Goal: Complete application form

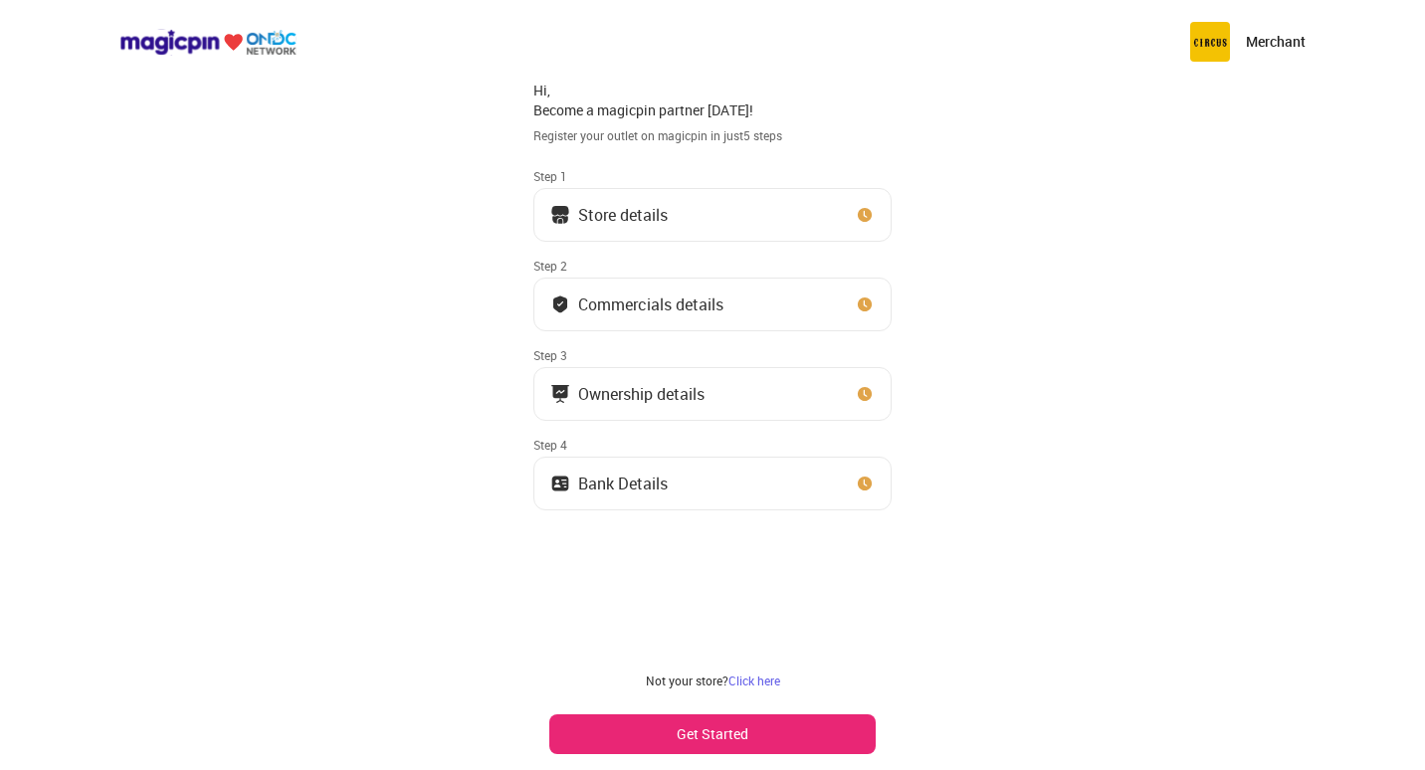
click at [663, 220] on div "Store details" at bounding box center [623, 215] width 90 height 10
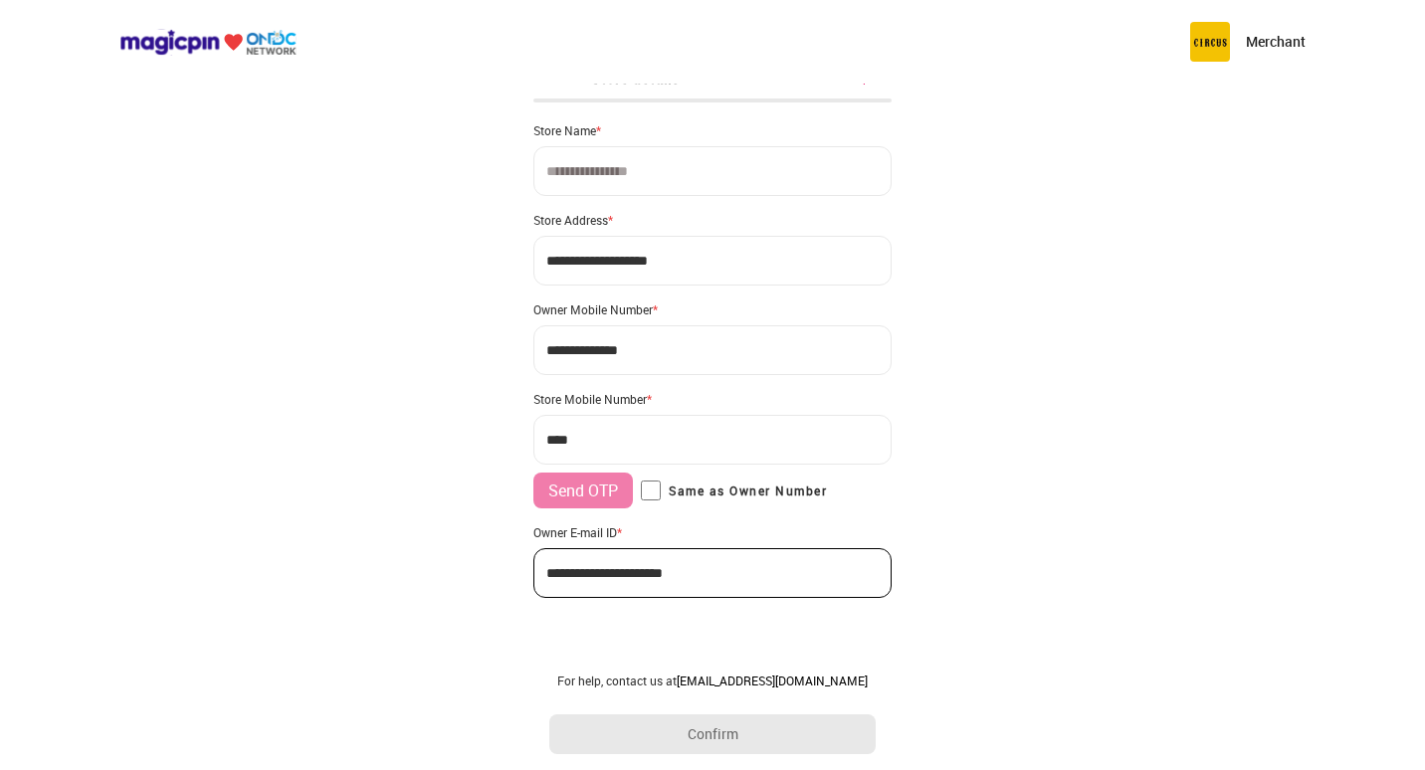
scroll to position [21, 0]
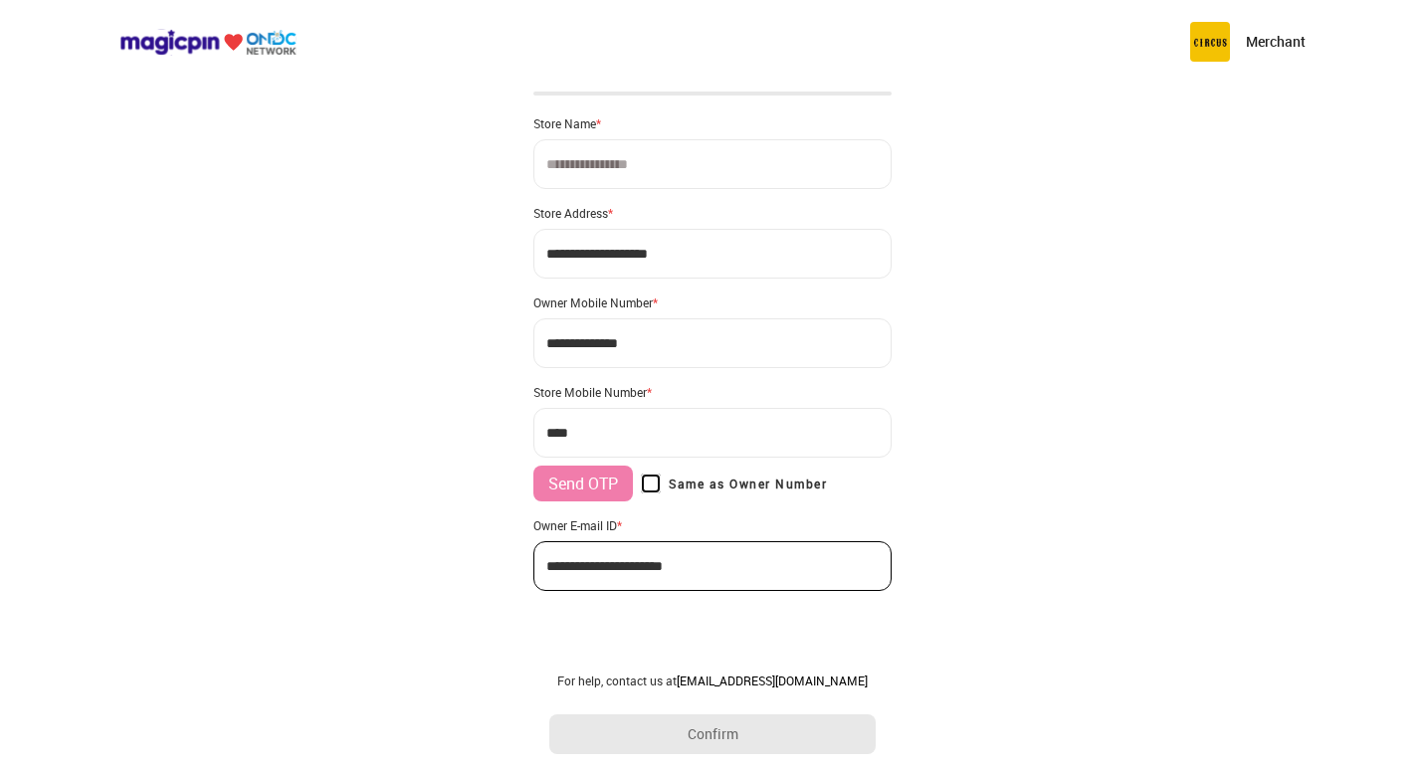
type input "**********"
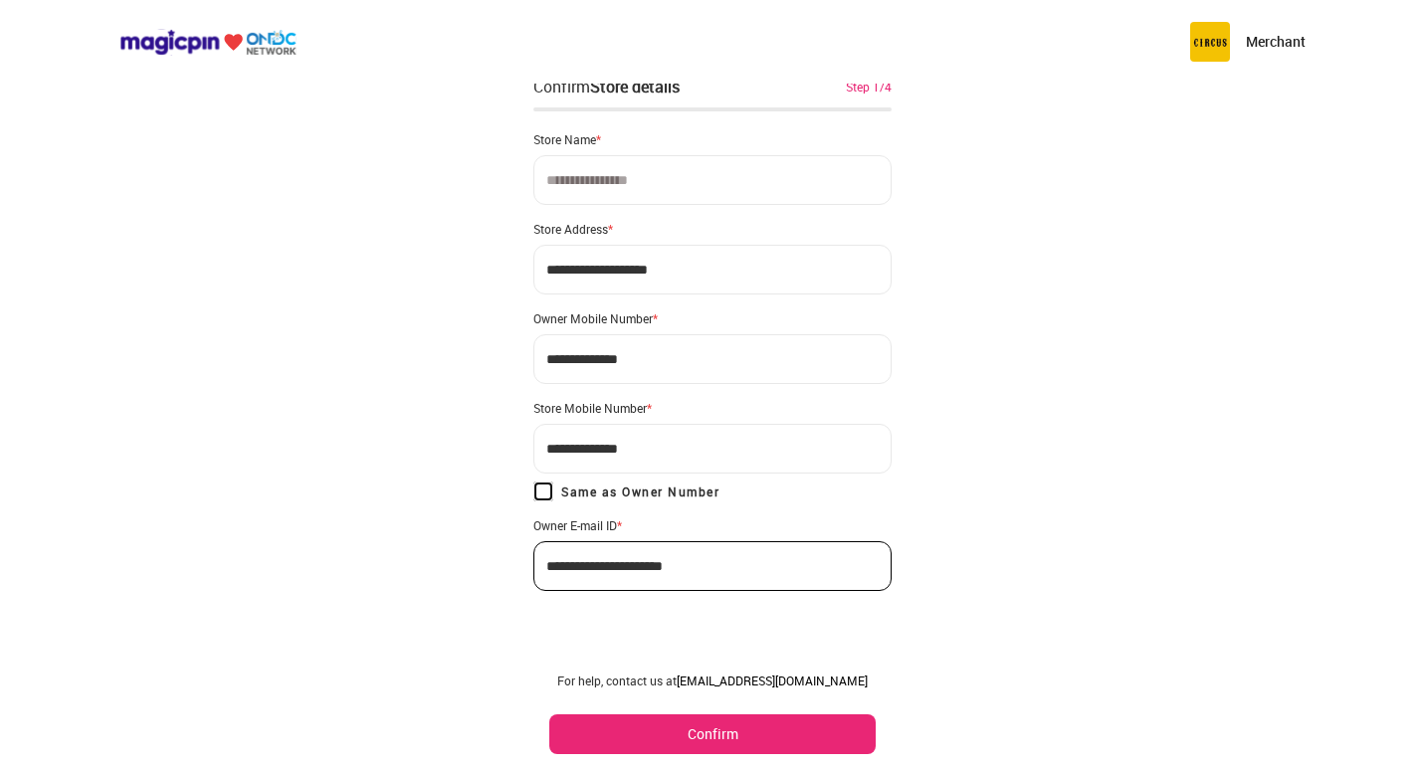
scroll to position [5, 0]
click at [631, 189] on input at bounding box center [712, 180] width 358 height 50
type input "**********"
click at [748, 261] on input "**********" at bounding box center [712, 270] width 358 height 50
drag, startPoint x: 792, startPoint y: 268, endPoint x: 117, endPoint y: 228, distance: 675.9
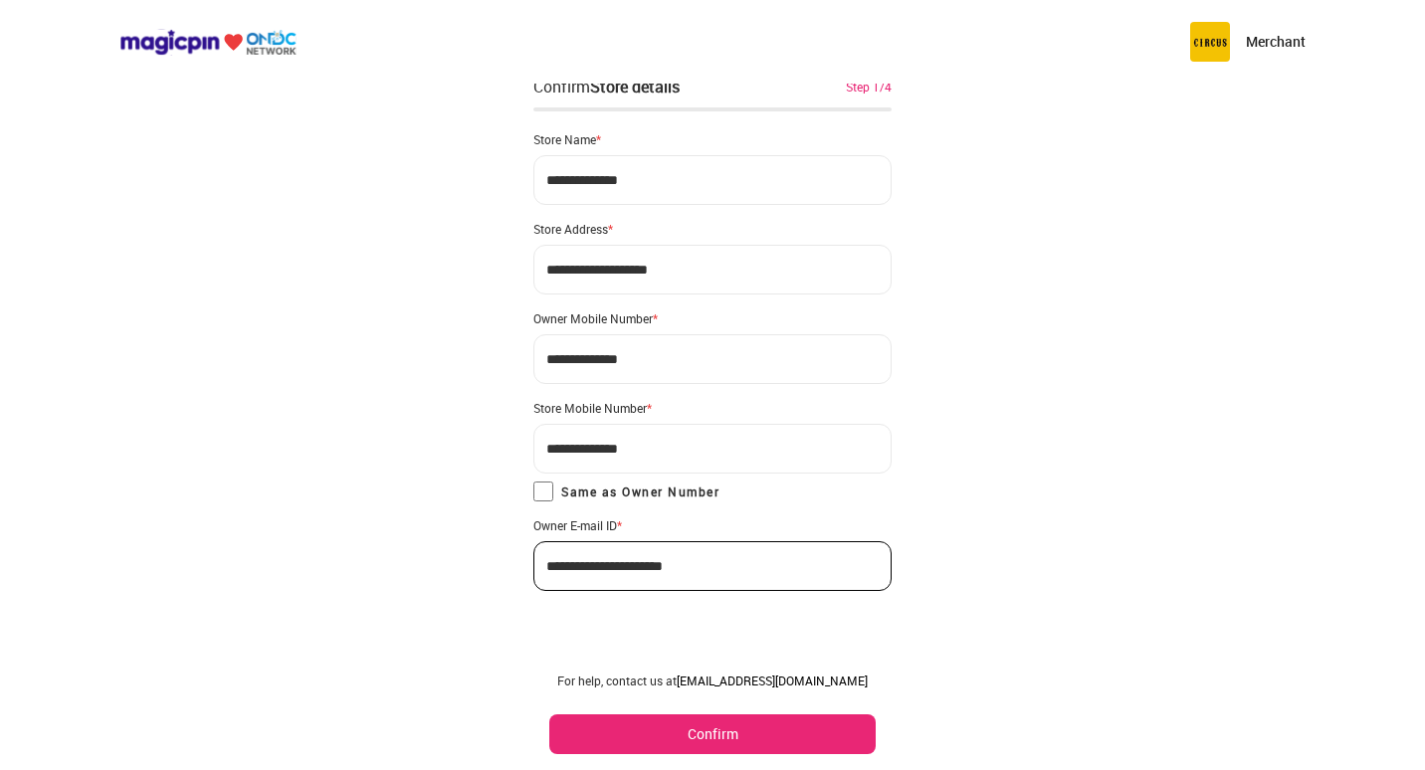
click at [117, 228] on div "**********" at bounding box center [712, 382] width 1425 height 775
drag, startPoint x: 720, startPoint y: 271, endPoint x: 101, endPoint y: 204, distance: 622.6
click at [101, 204] on div "**********" at bounding box center [712, 382] width 1425 height 775
type input "**********"
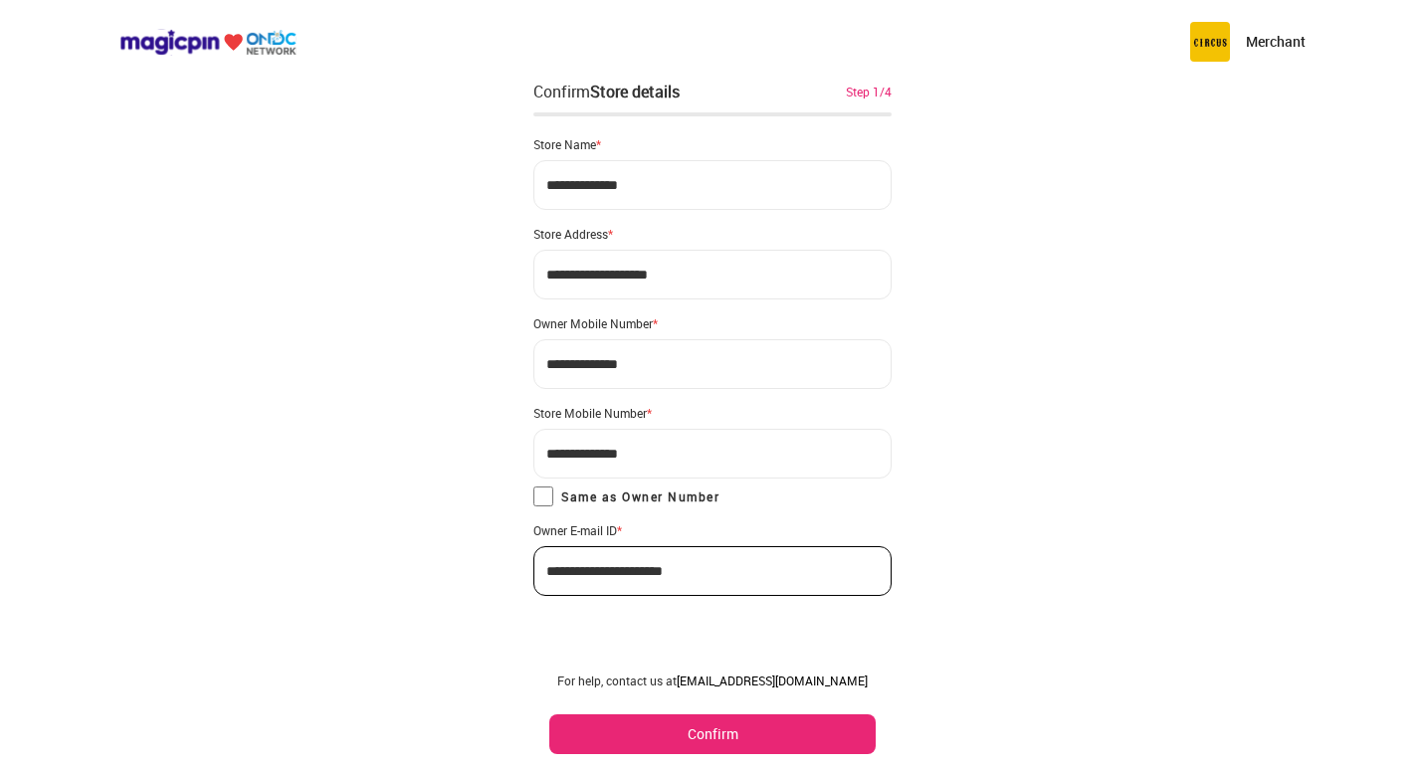
click at [626, 194] on input "**********" at bounding box center [712, 185] width 358 height 50
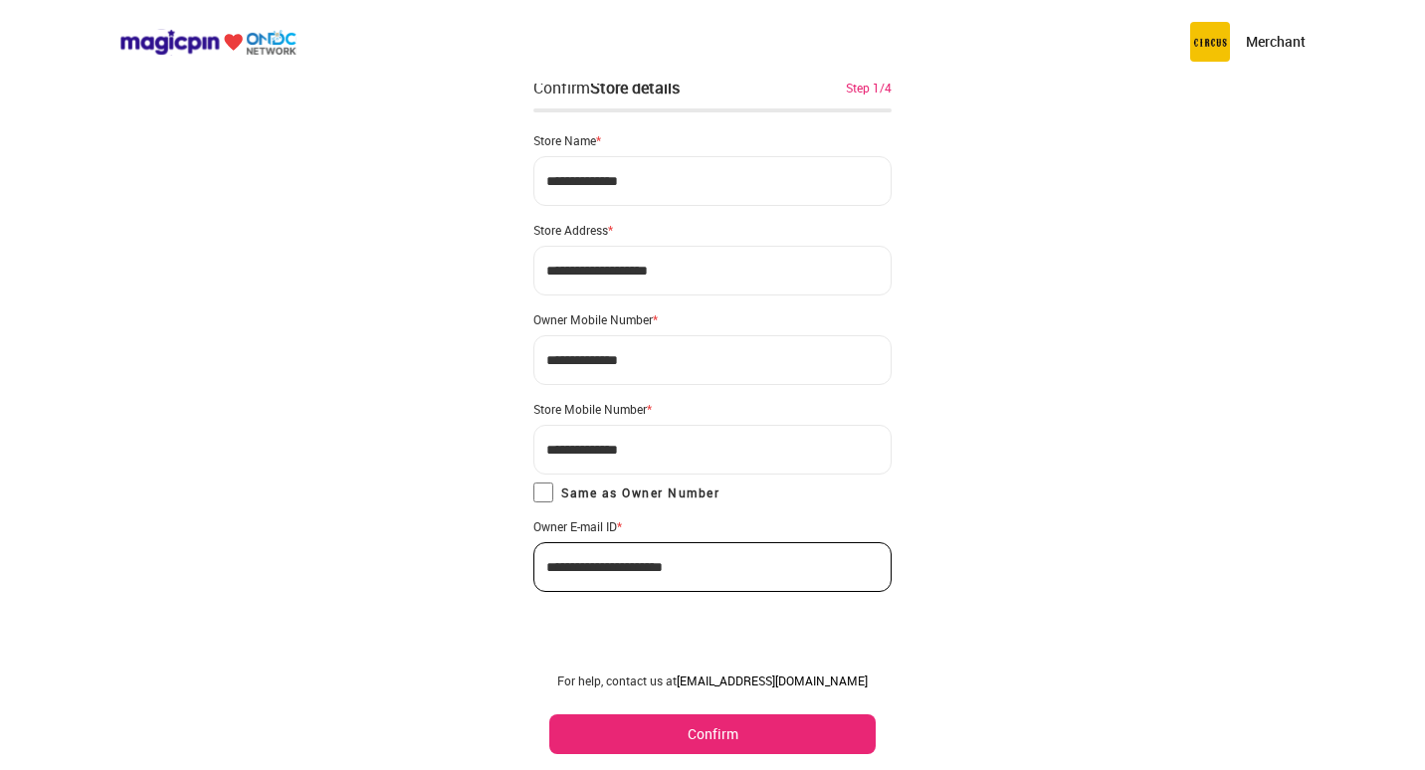
scroll to position [5, 0]
click at [693, 733] on button "Confirm" at bounding box center [712, 735] width 326 height 40
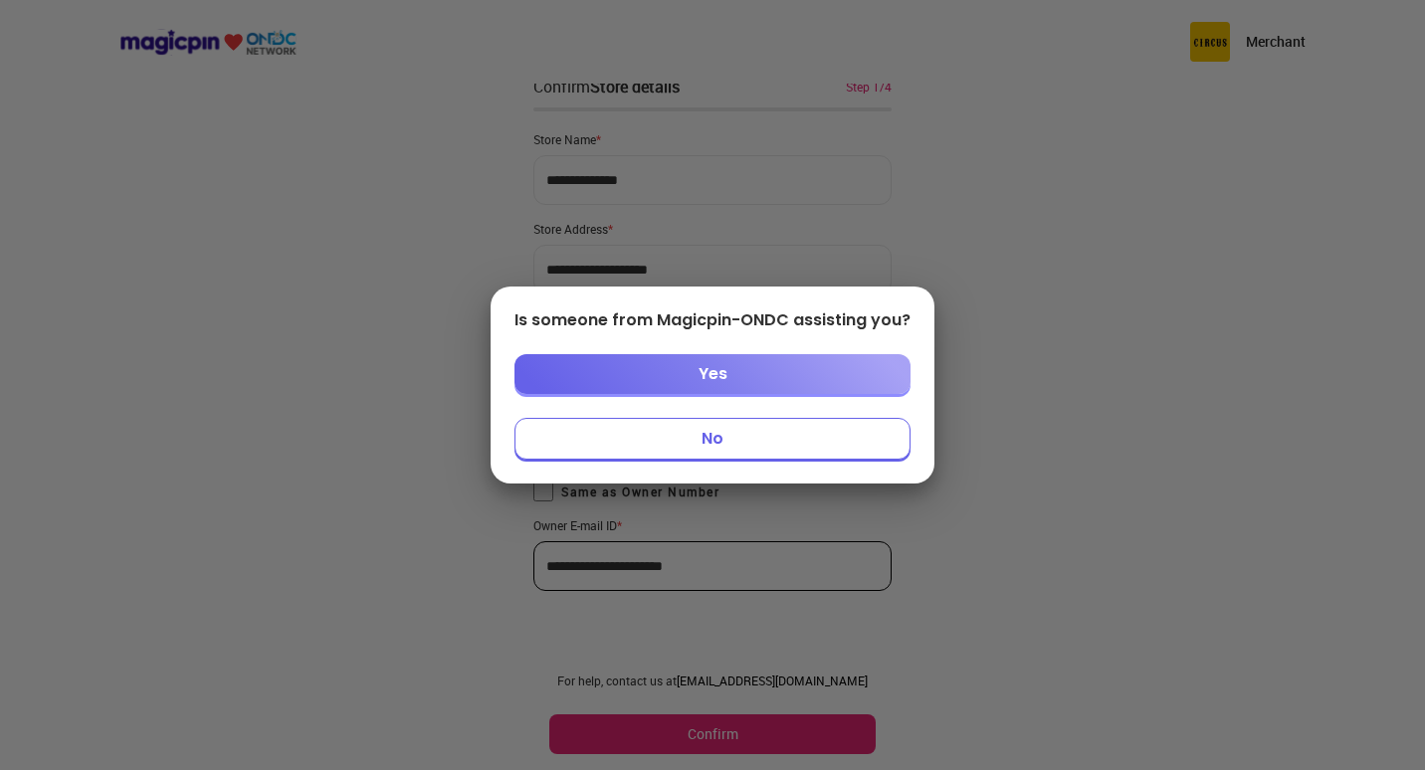
click at [756, 382] on button "Yes" at bounding box center [713, 374] width 396 height 40
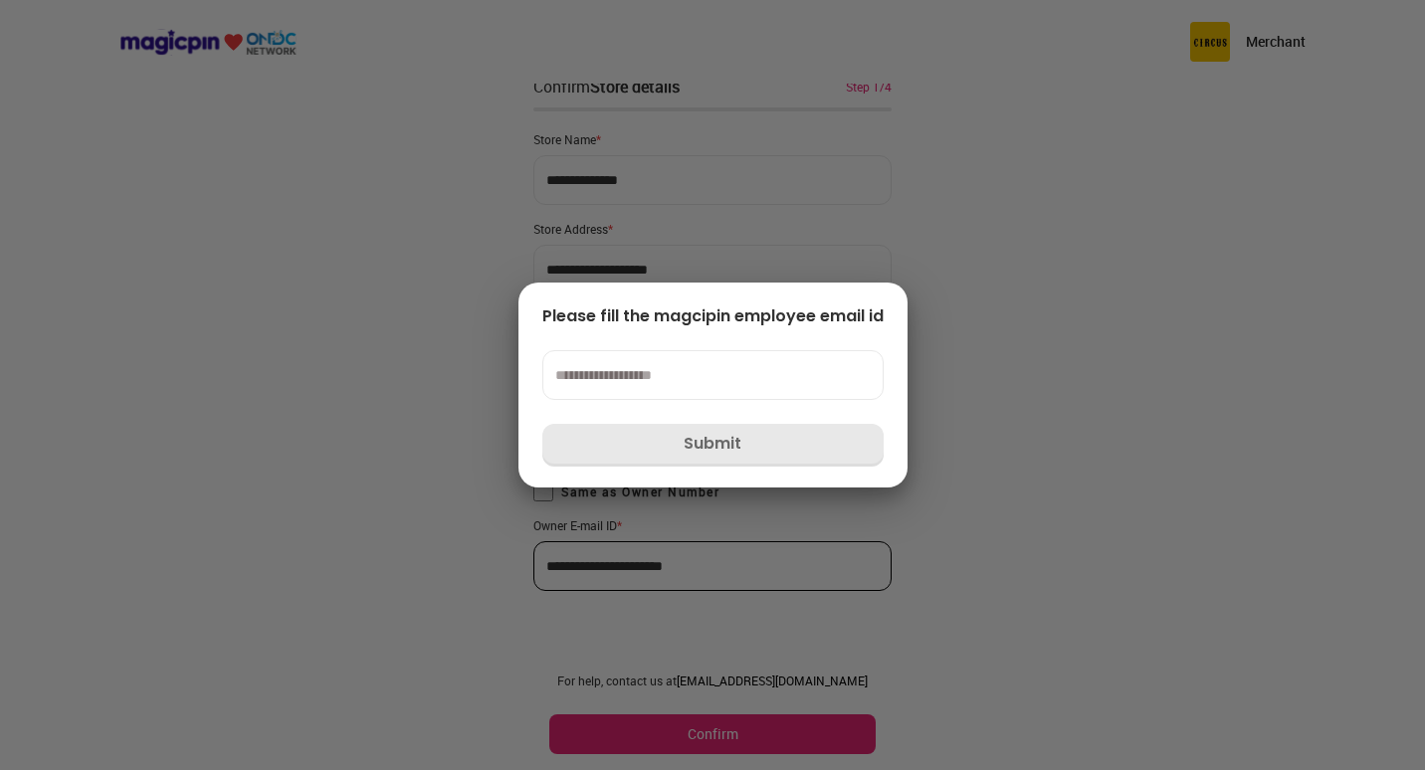
click at [627, 357] on input at bounding box center [712, 375] width 341 height 50
type input "**********"
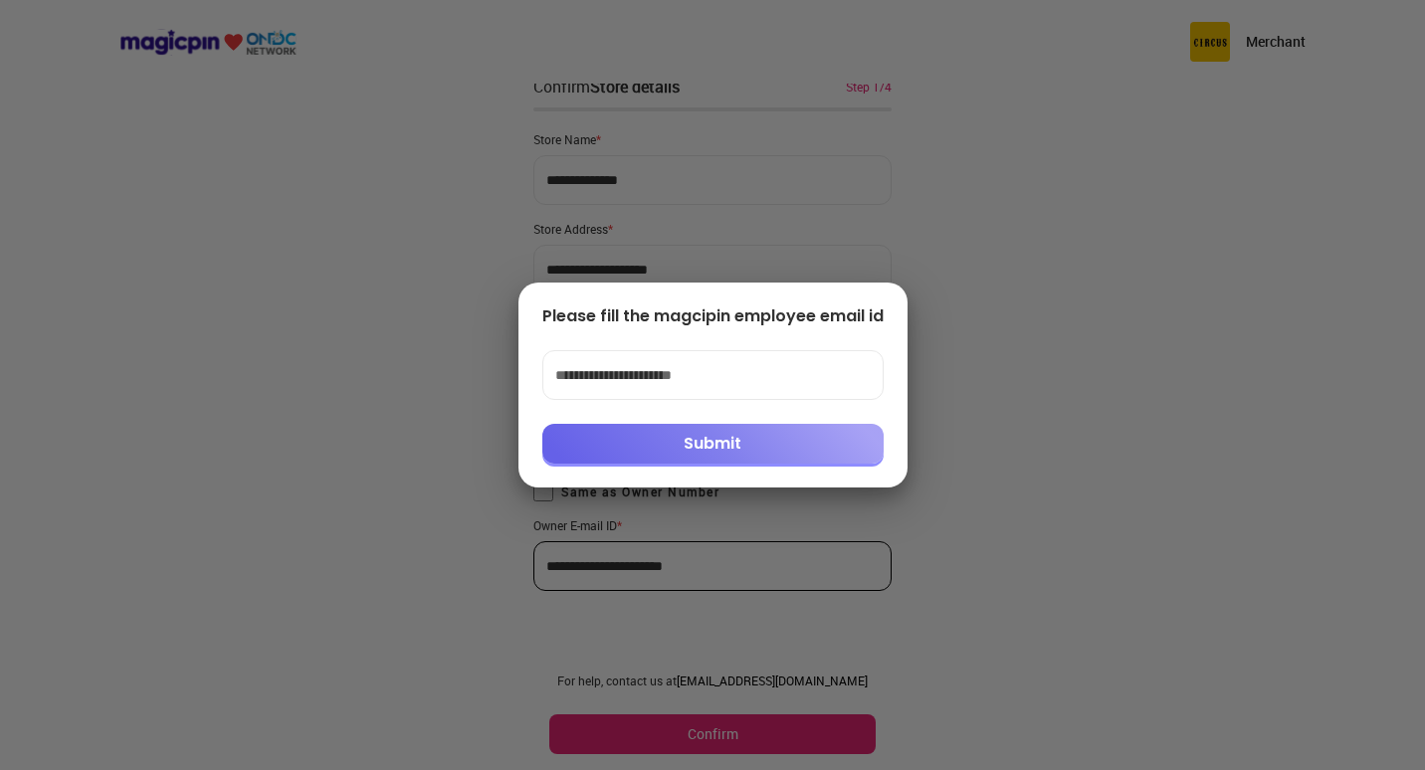
click at [709, 451] on button "Submit" at bounding box center [712, 444] width 341 height 40
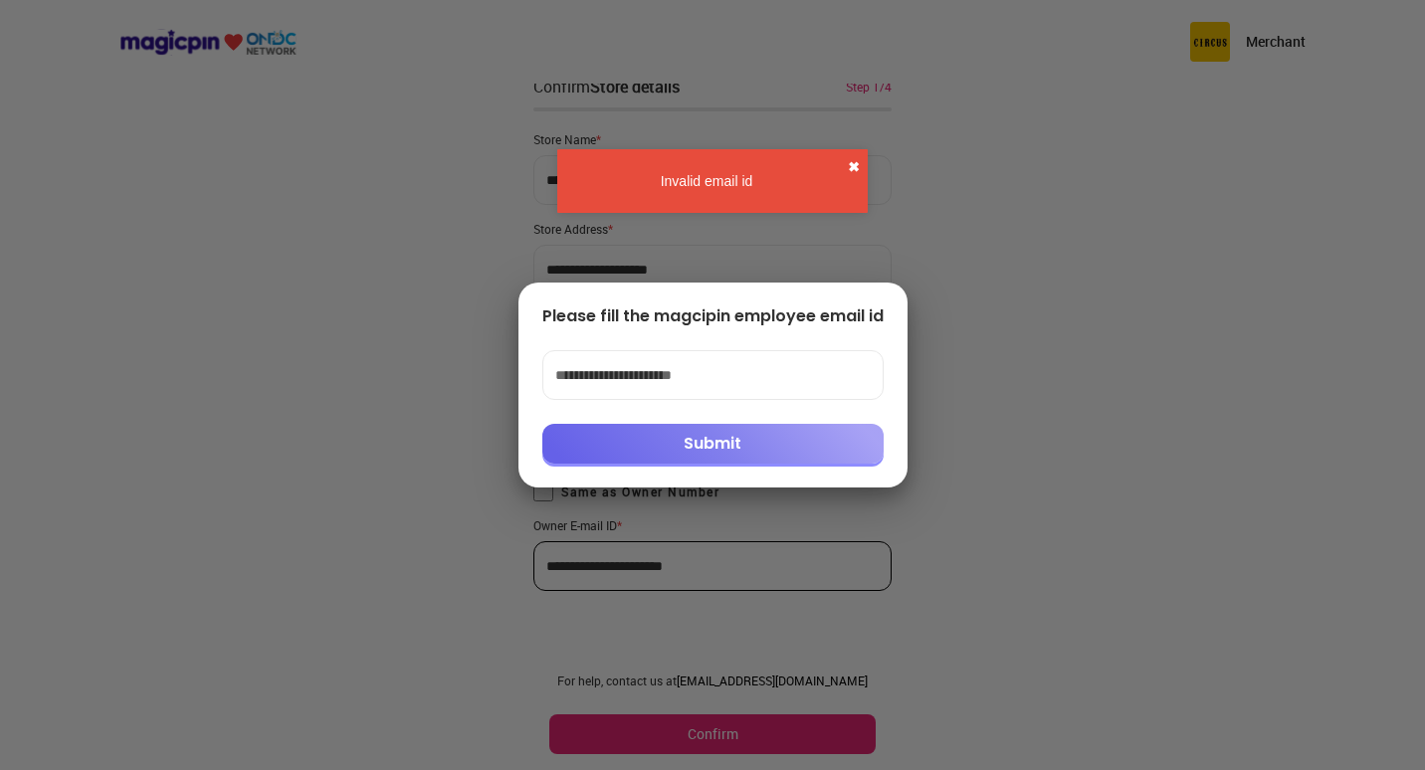
click at [849, 163] on button "✖" at bounding box center [854, 167] width 12 height 20
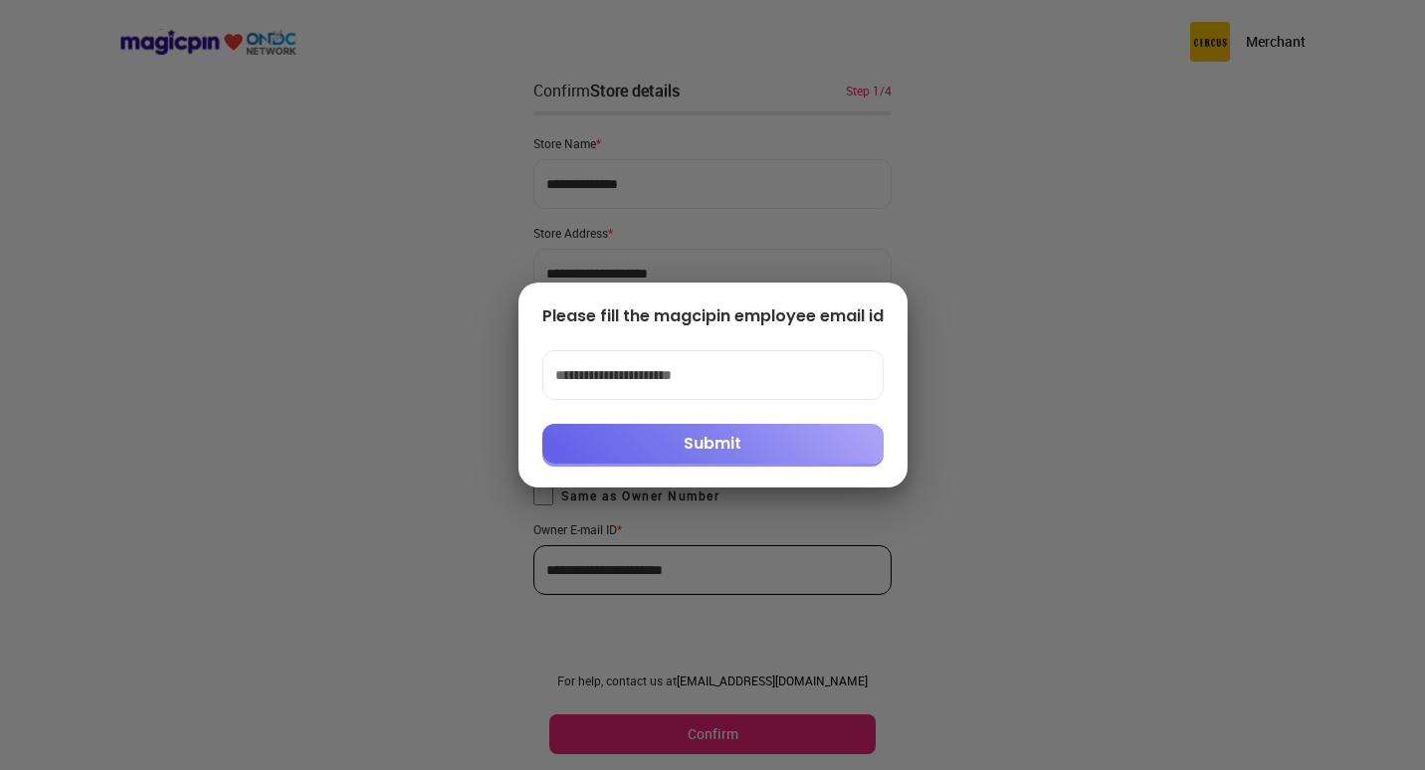
scroll to position [0, 0]
click at [1206, 52] on div at bounding box center [712, 385] width 1425 height 770
click at [688, 457] on button "Submit" at bounding box center [712, 444] width 341 height 40
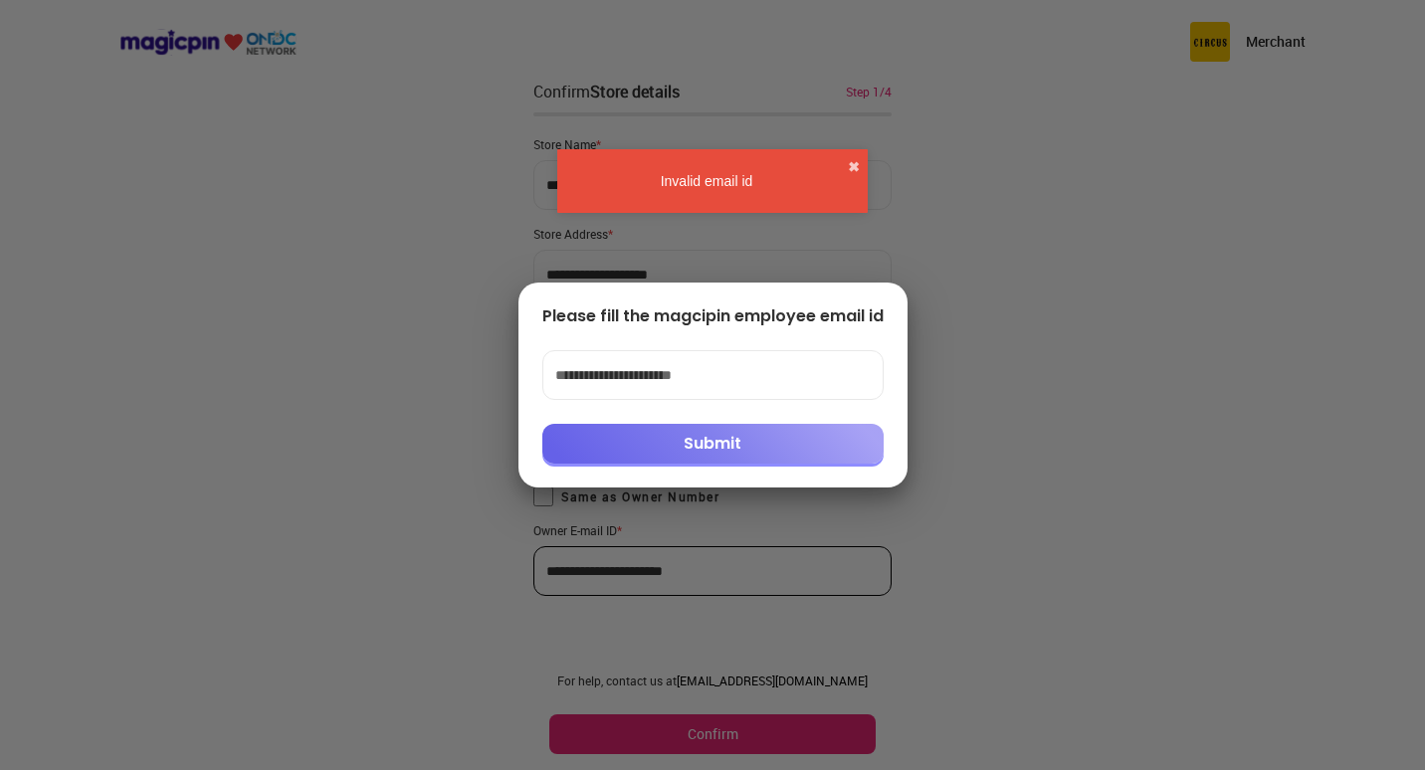
click at [353, 131] on div at bounding box center [712, 385] width 1425 height 770
click at [854, 165] on button "✖" at bounding box center [854, 167] width 12 height 20
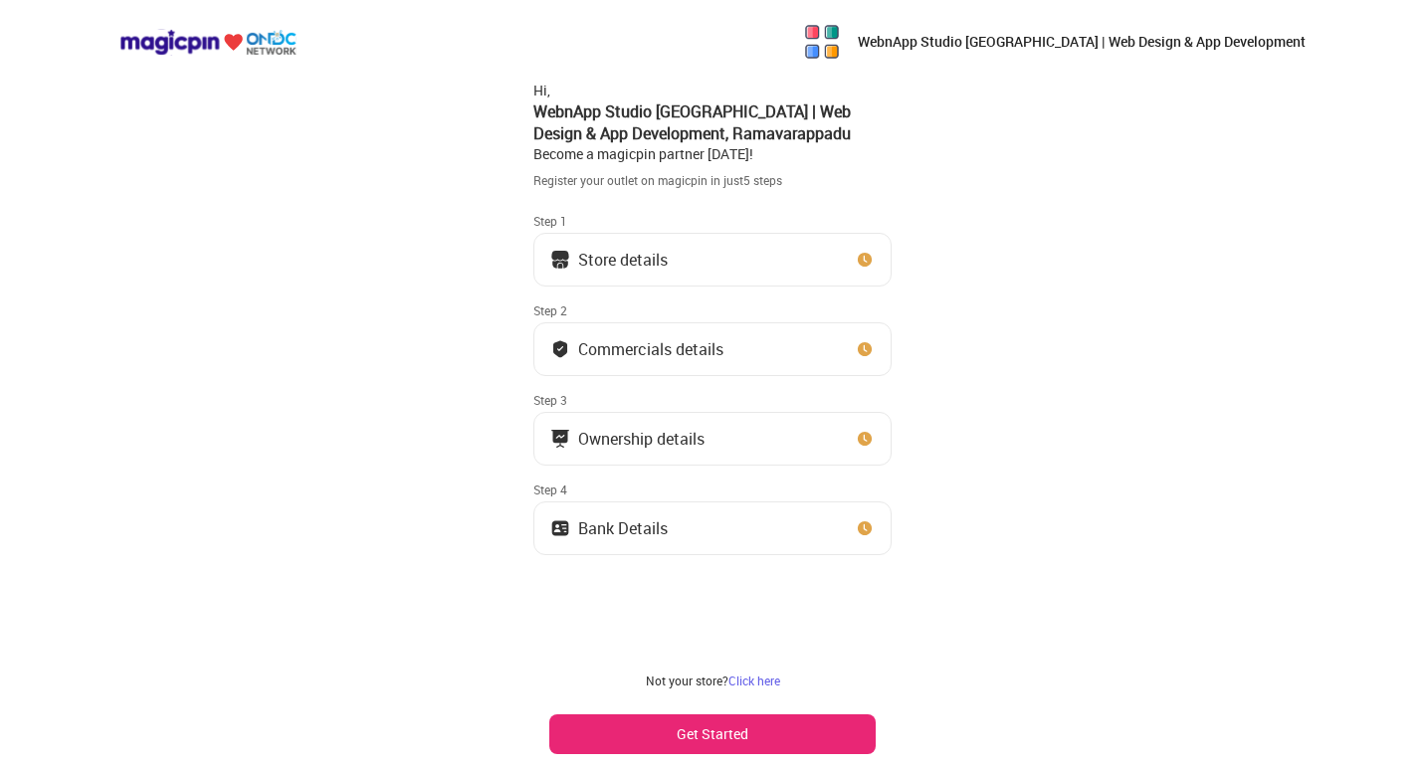
click at [1095, 37] on p "WebnApp Studio [GEOGRAPHIC_DATA] | Web Design & App Development" at bounding box center [1082, 42] width 448 height 20
click at [842, 54] on img at bounding box center [822, 42] width 40 height 40
click at [842, 43] on img at bounding box center [822, 42] width 40 height 40
click at [662, 255] on div "Store details" at bounding box center [623, 260] width 90 height 10
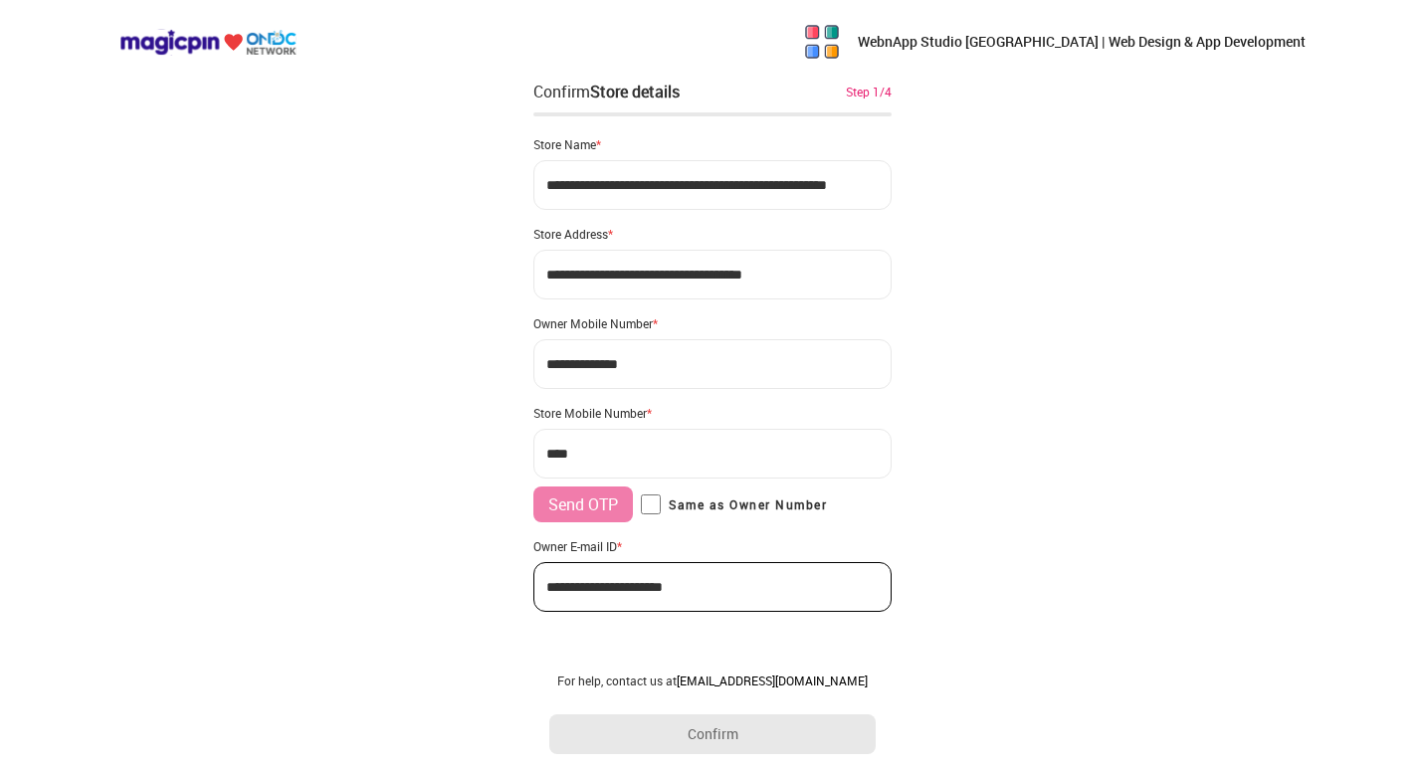
type input "**********"
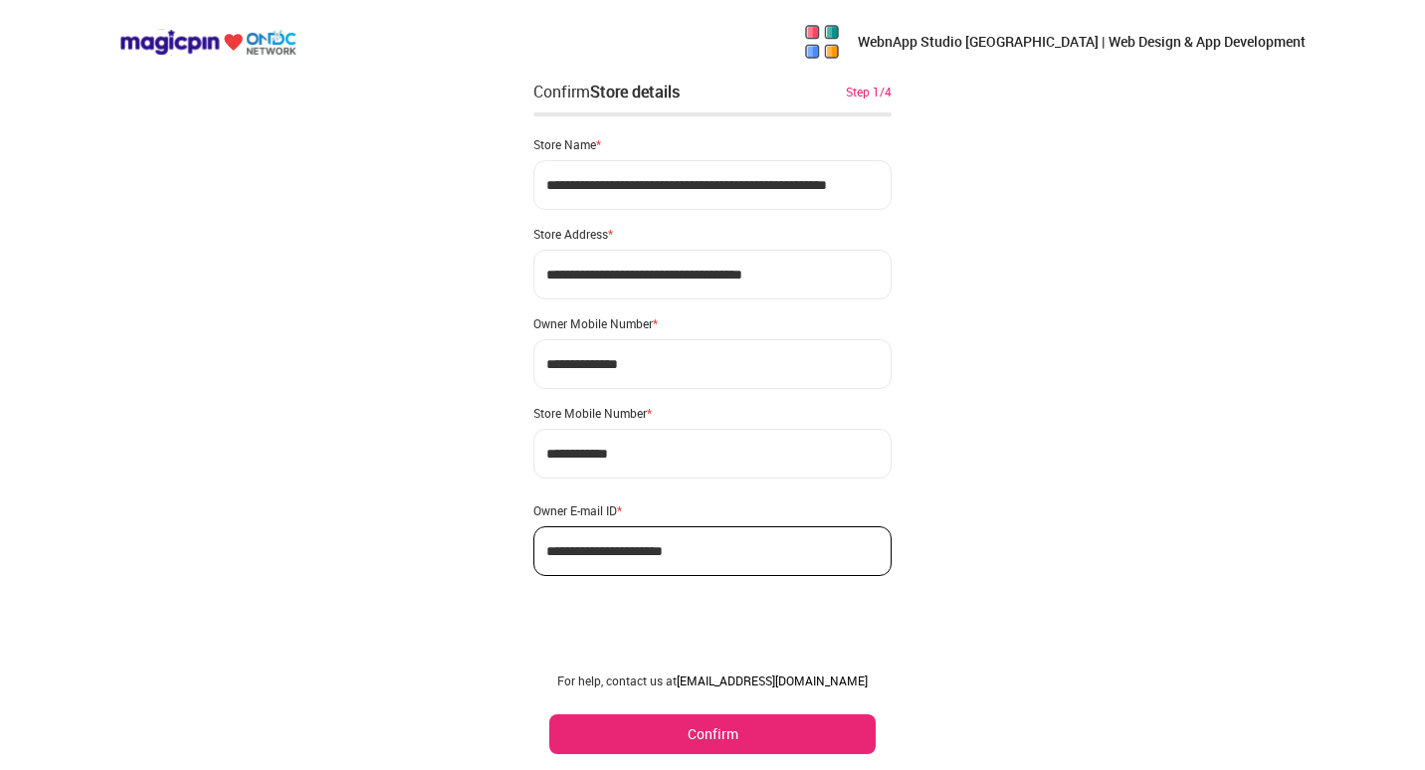
click at [742, 734] on button "Confirm" at bounding box center [712, 735] width 326 height 40
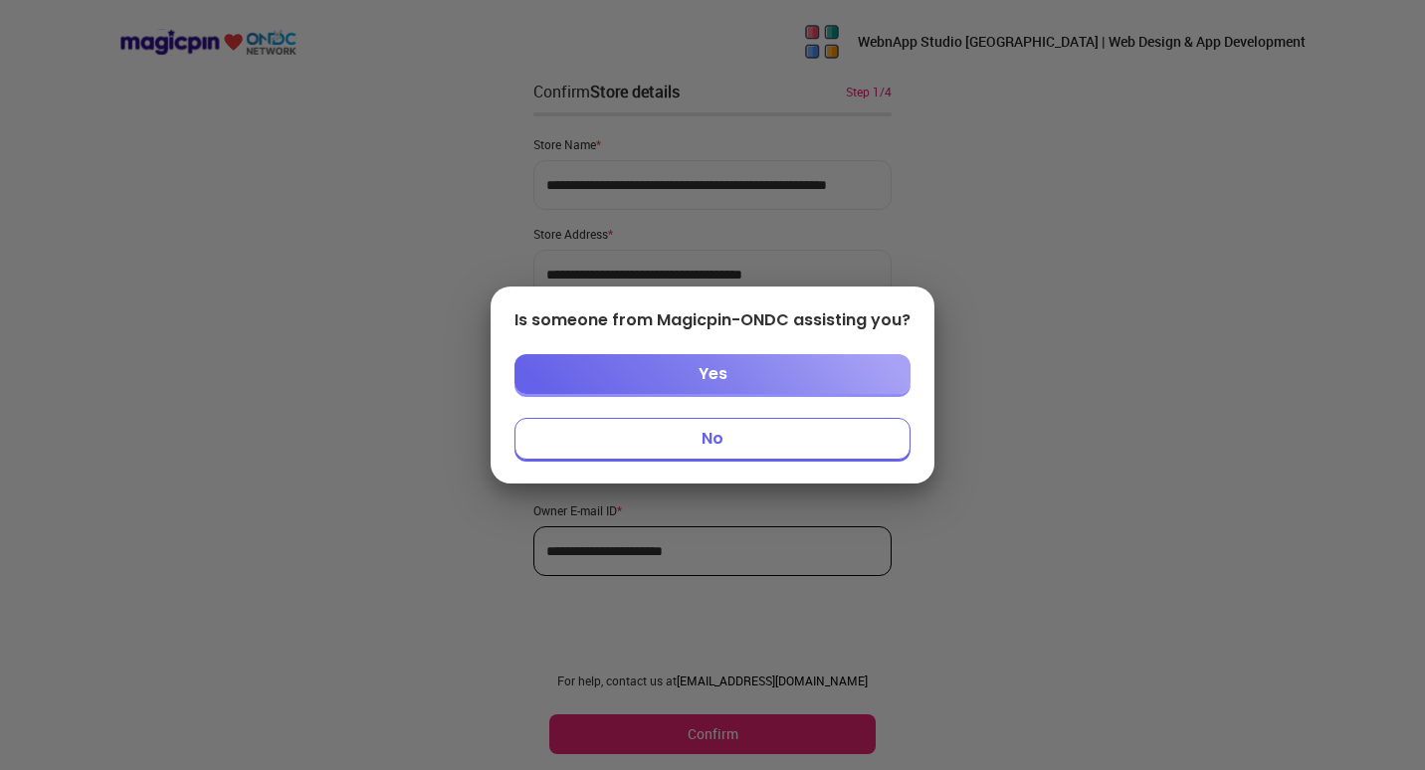
click at [700, 370] on button "Yes" at bounding box center [713, 374] width 396 height 40
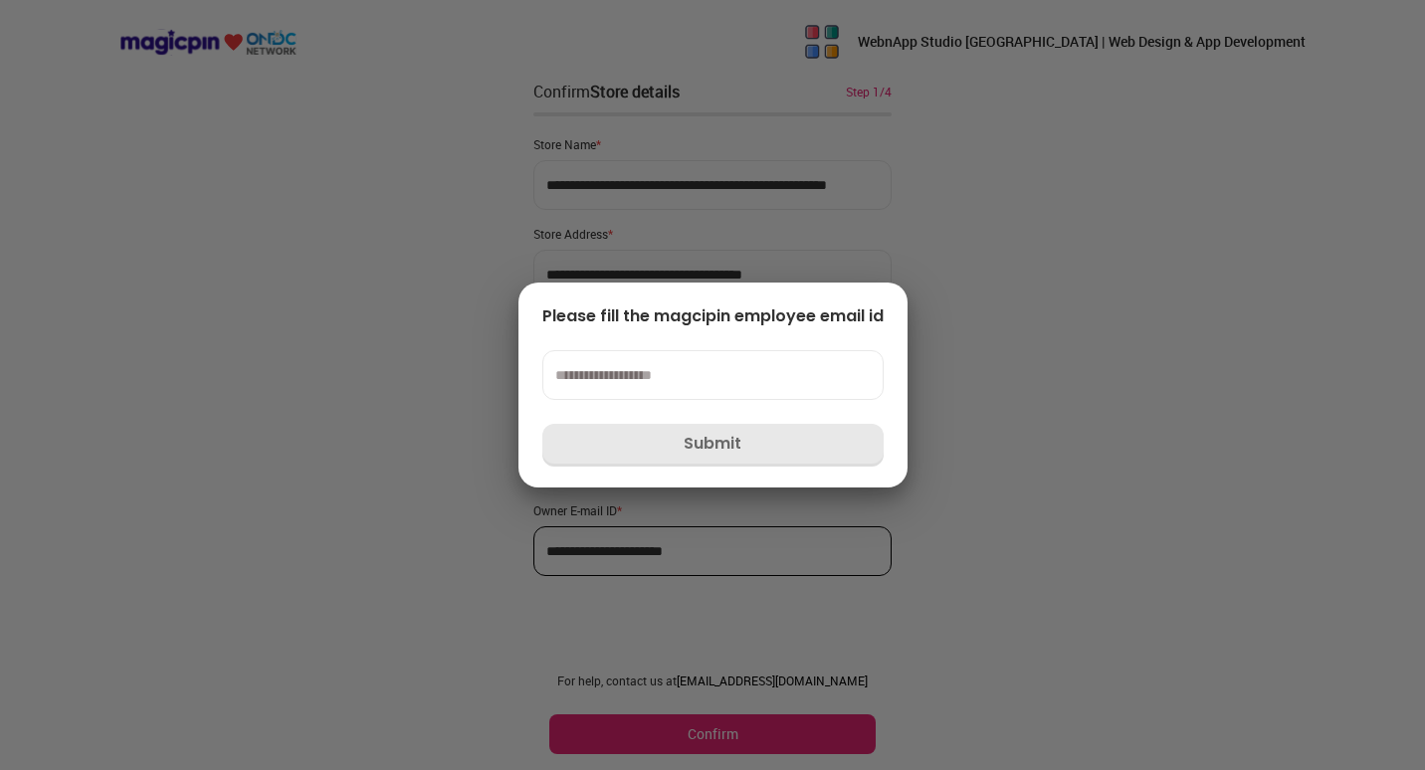
click at [944, 424] on div at bounding box center [712, 385] width 1425 height 770
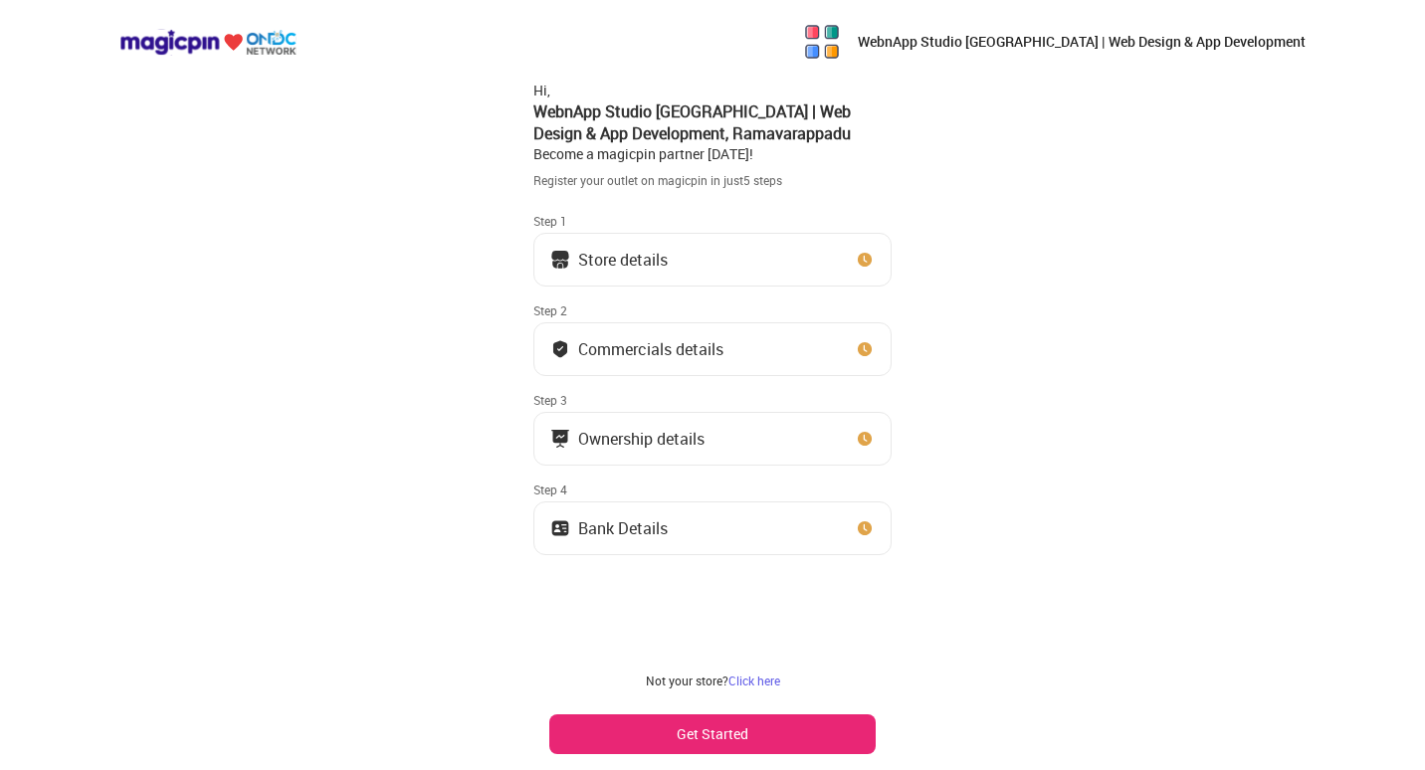
click at [650, 228] on div "Step 1" at bounding box center [712, 221] width 358 height 16
click at [653, 264] on div "Store details" at bounding box center [623, 260] width 90 height 10
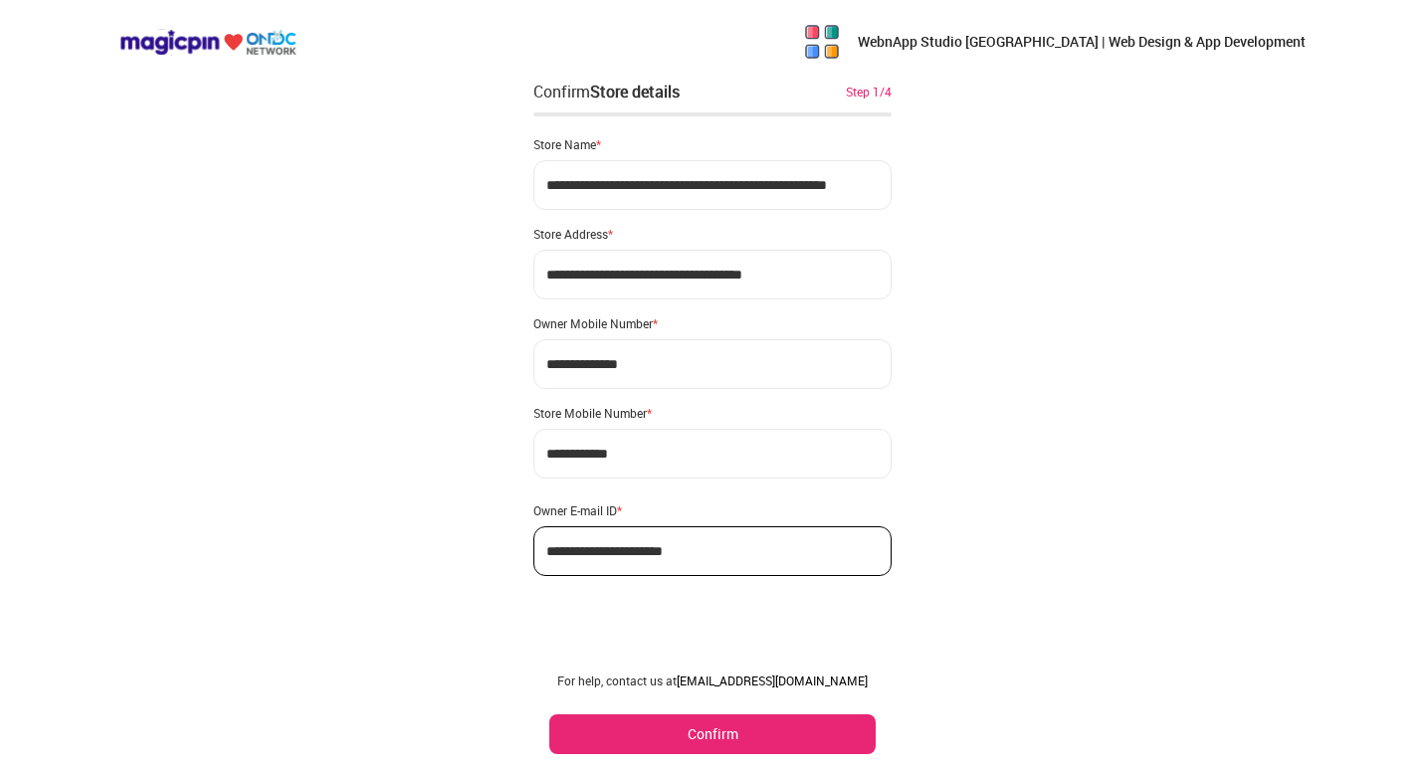
click at [687, 725] on button "Confirm" at bounding box center [712, 735] width 326 height 40
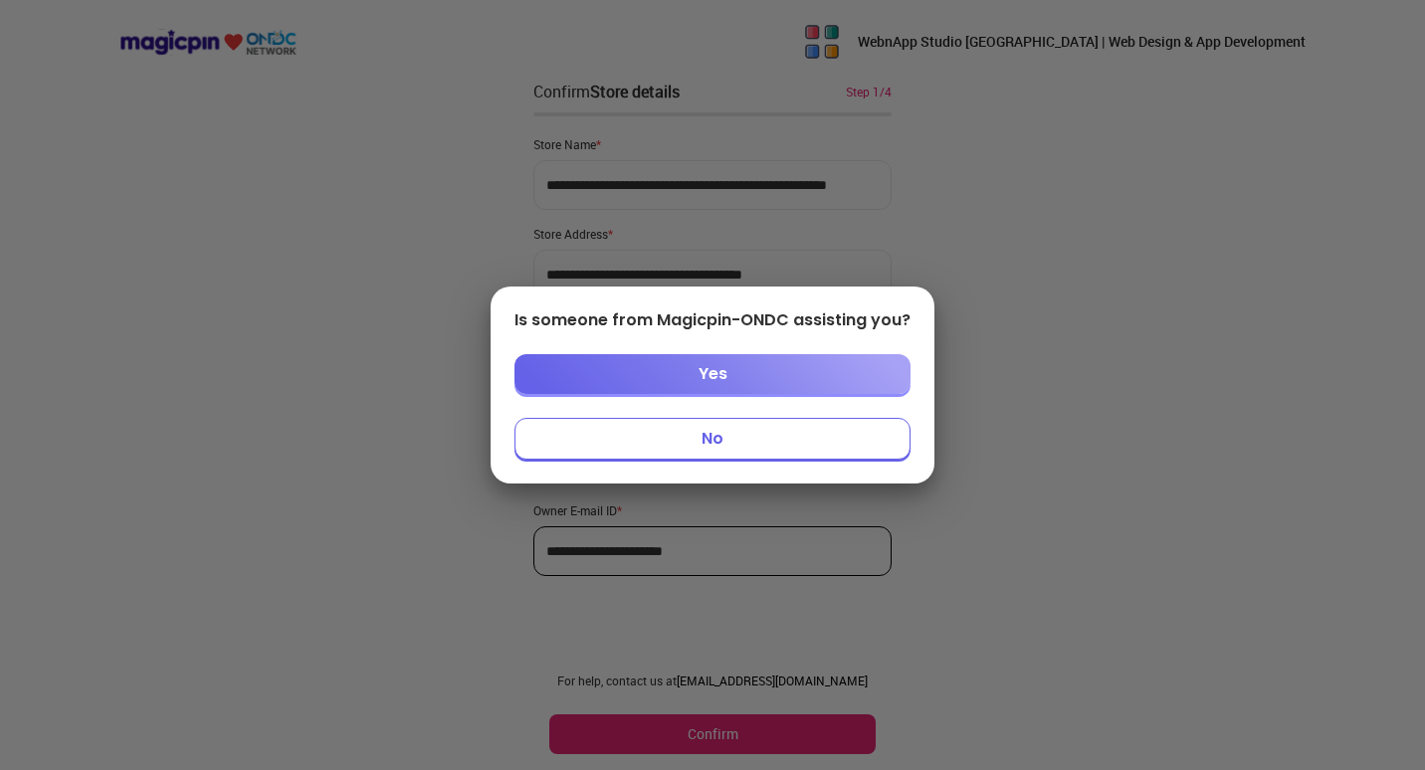
click at [718, 445] on button "No" at bounding box center [713, 439] width 396 height 42
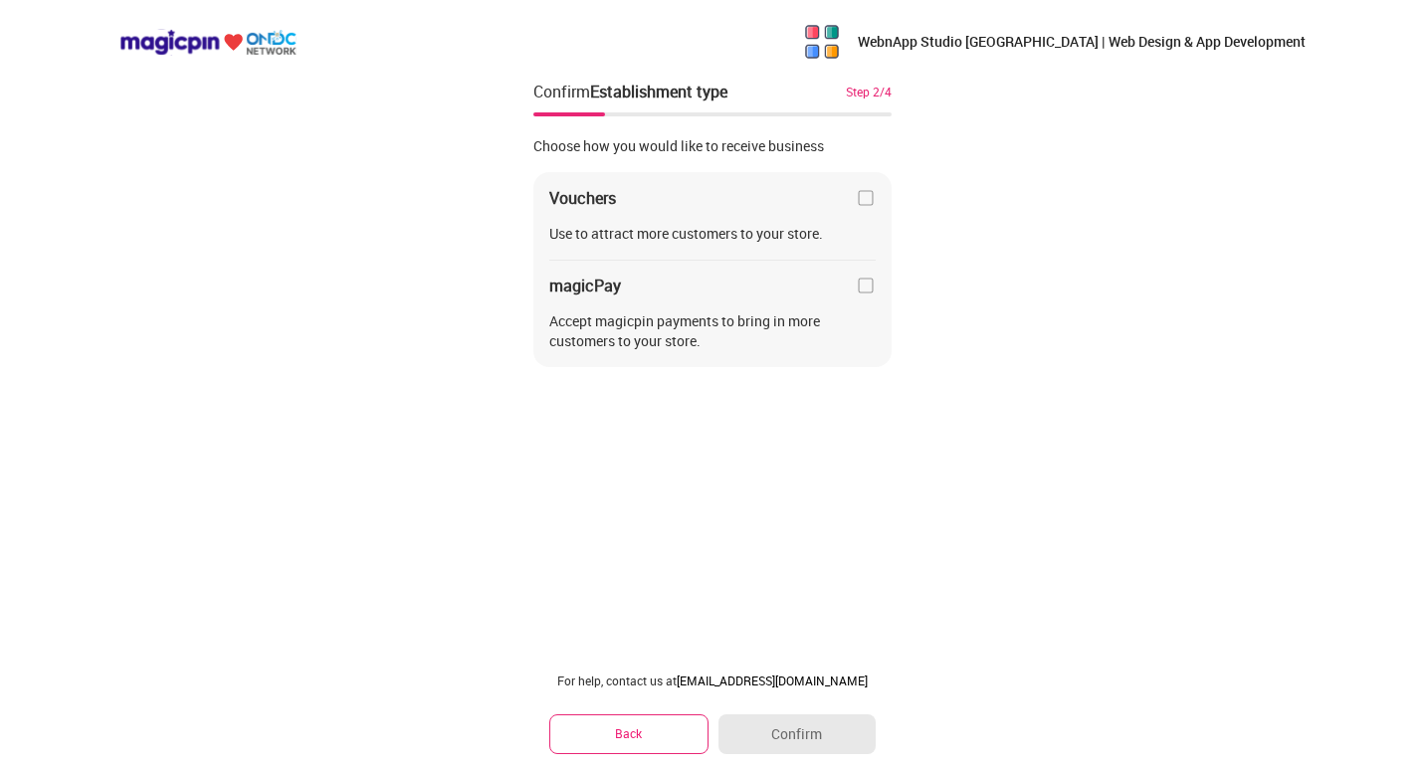
click at [870, 288] on img at bounding box center [866, 286] width 20 height 20
click at [868, 195] on img at bounding box center [866, 198] width 20 height 20
click at [776, 738] on button "Confirm" at bounding box center [797, 735] width 157 height 40
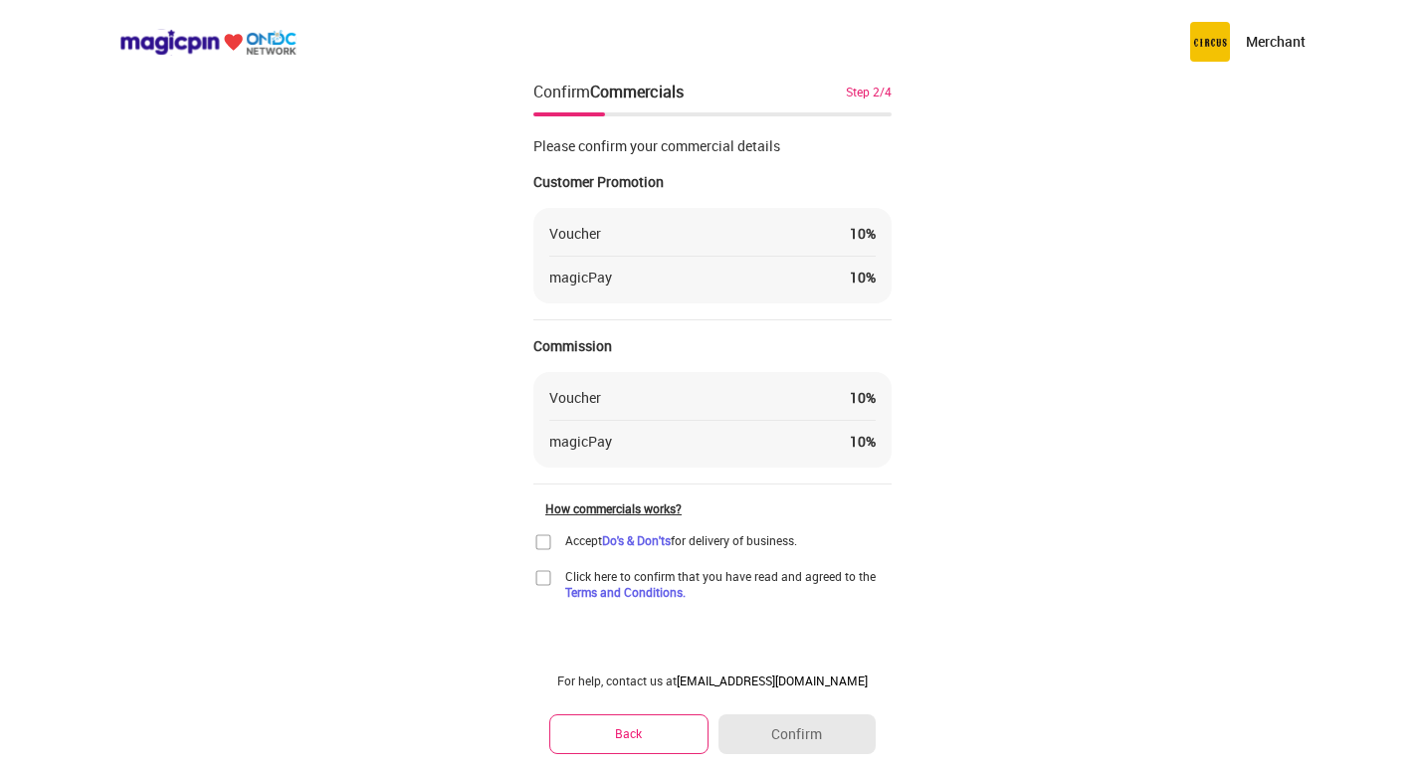
click at [535, 540] on img at bounding box center [543, 542] width 20 height 20
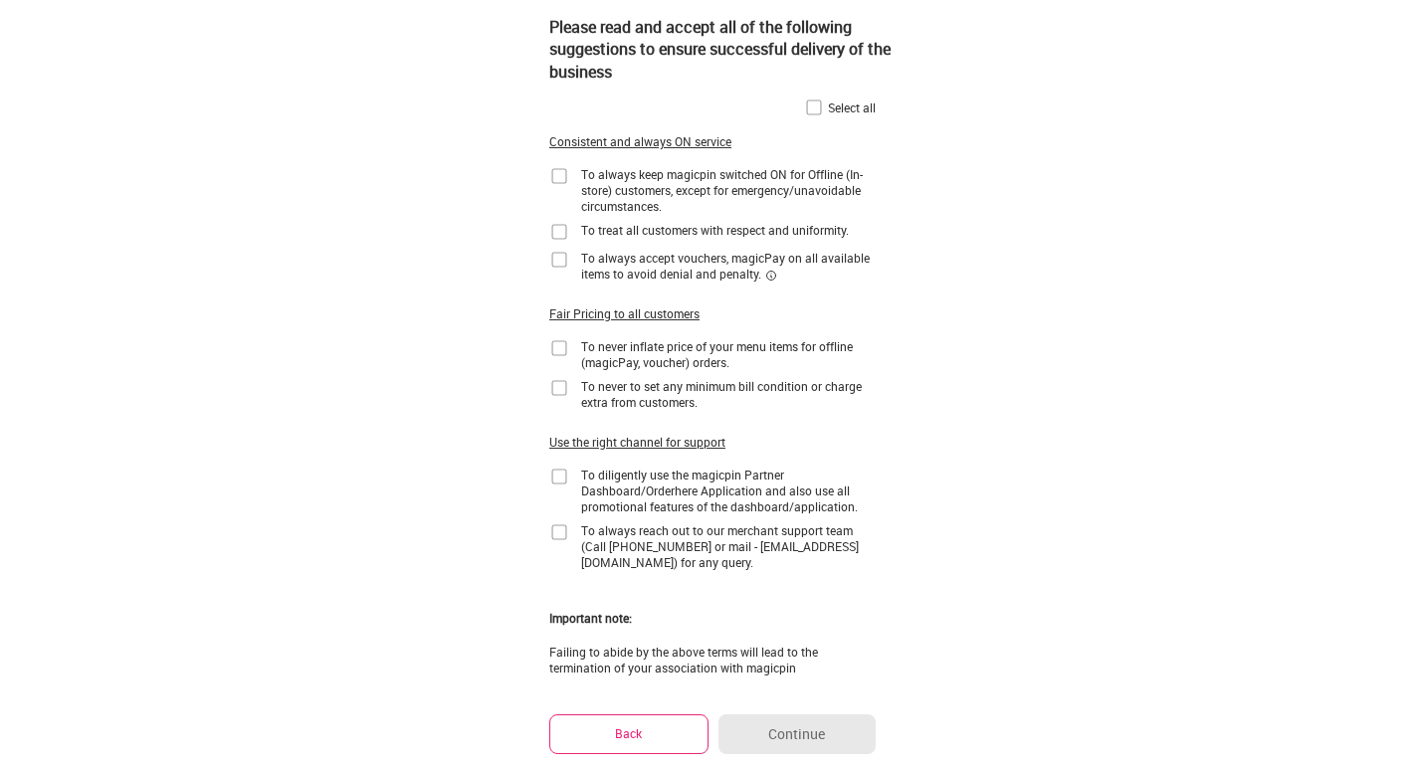
click at [814, 104] on img at bounding box center [814, 108] width 20 height 20
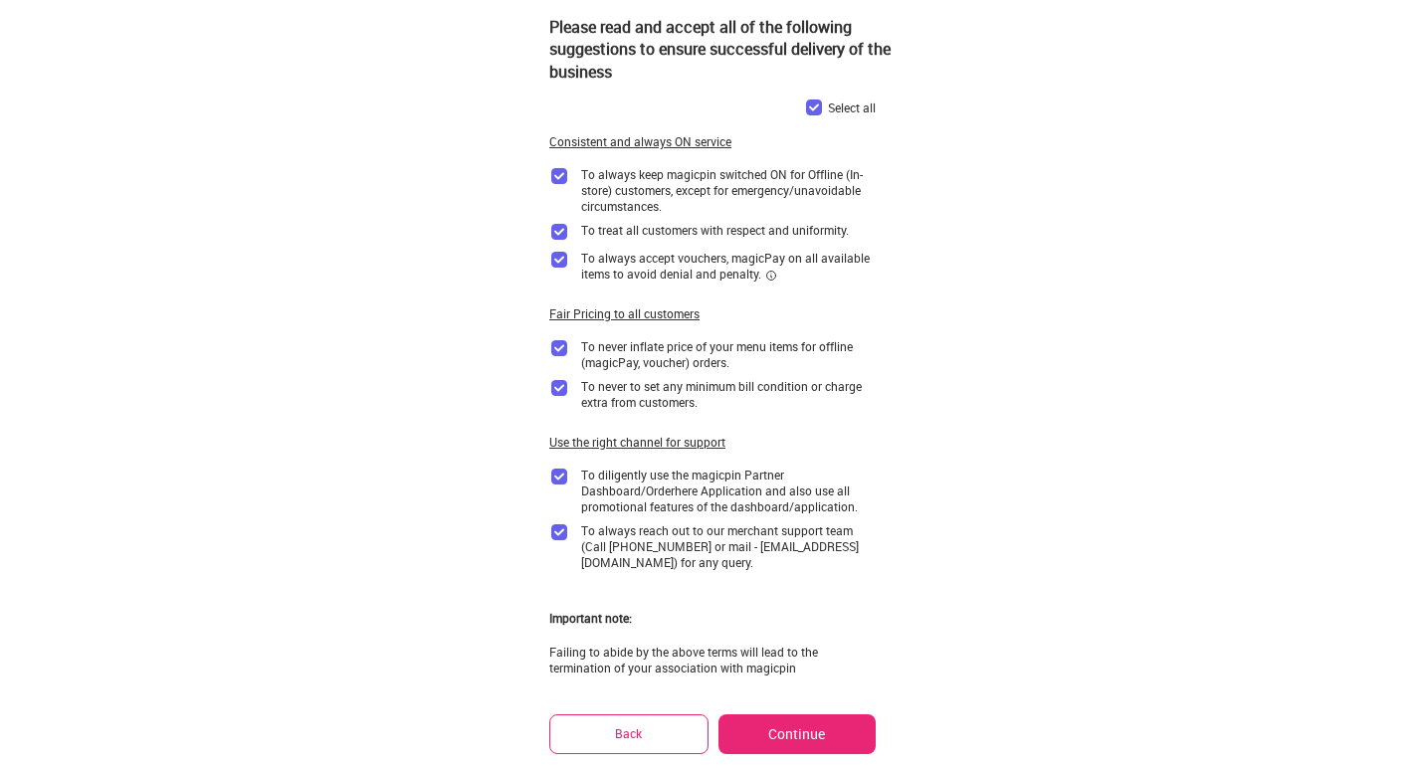
click at [783, 736] on button "Continue" at bounding box center [797, 735] width 157 height 40
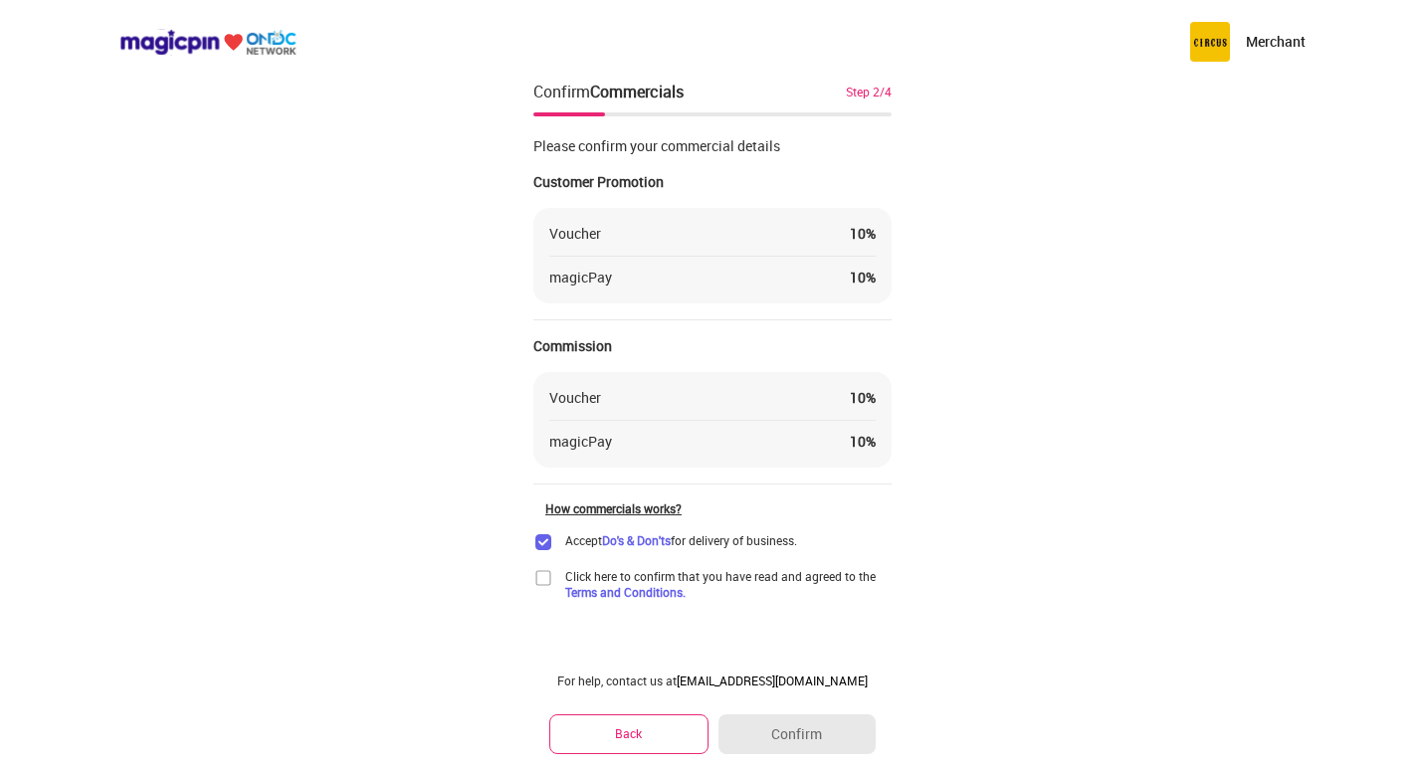
click at [541, 580] on img at bounding box center [543, 578] width 20 height 20
click at [807, 731] on button "Confirm" at bounding box center [797, 735] width 157 height 40
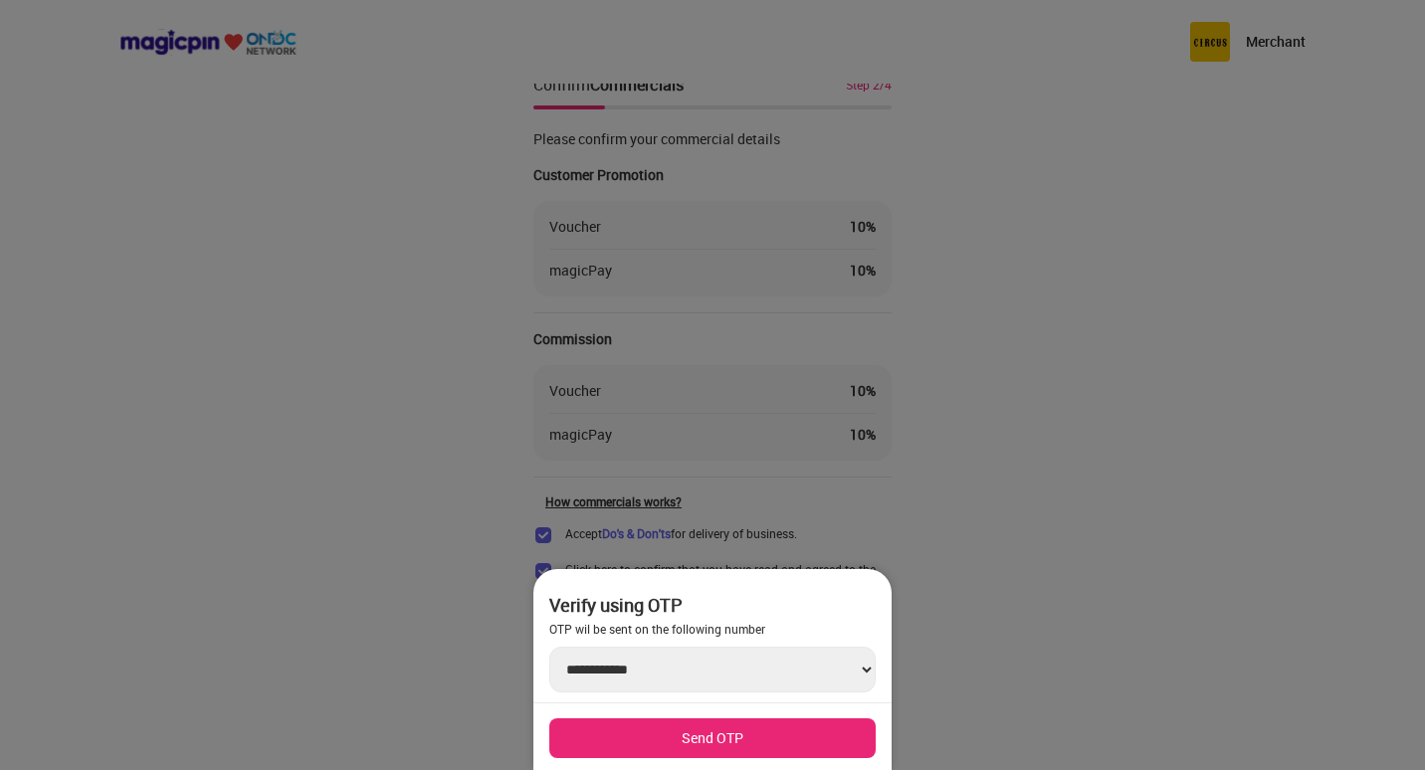
scroll to position [9, 0]
click at [697, 742] on button "Send OTP" at bounding box center [712, 739] width 326 height 40
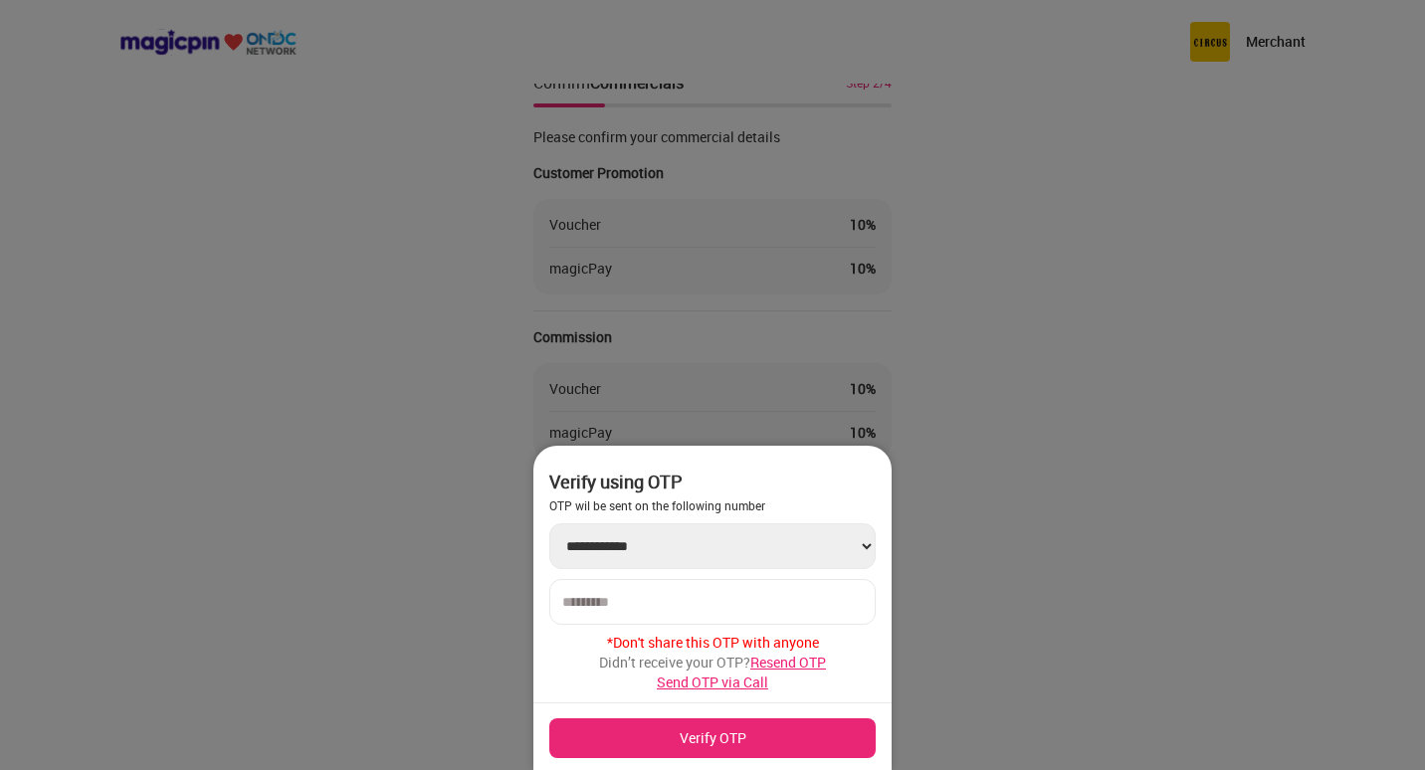
click at [799, 662] on span "Resend OTP" at bounding box center [788, 662] width 76 height 19
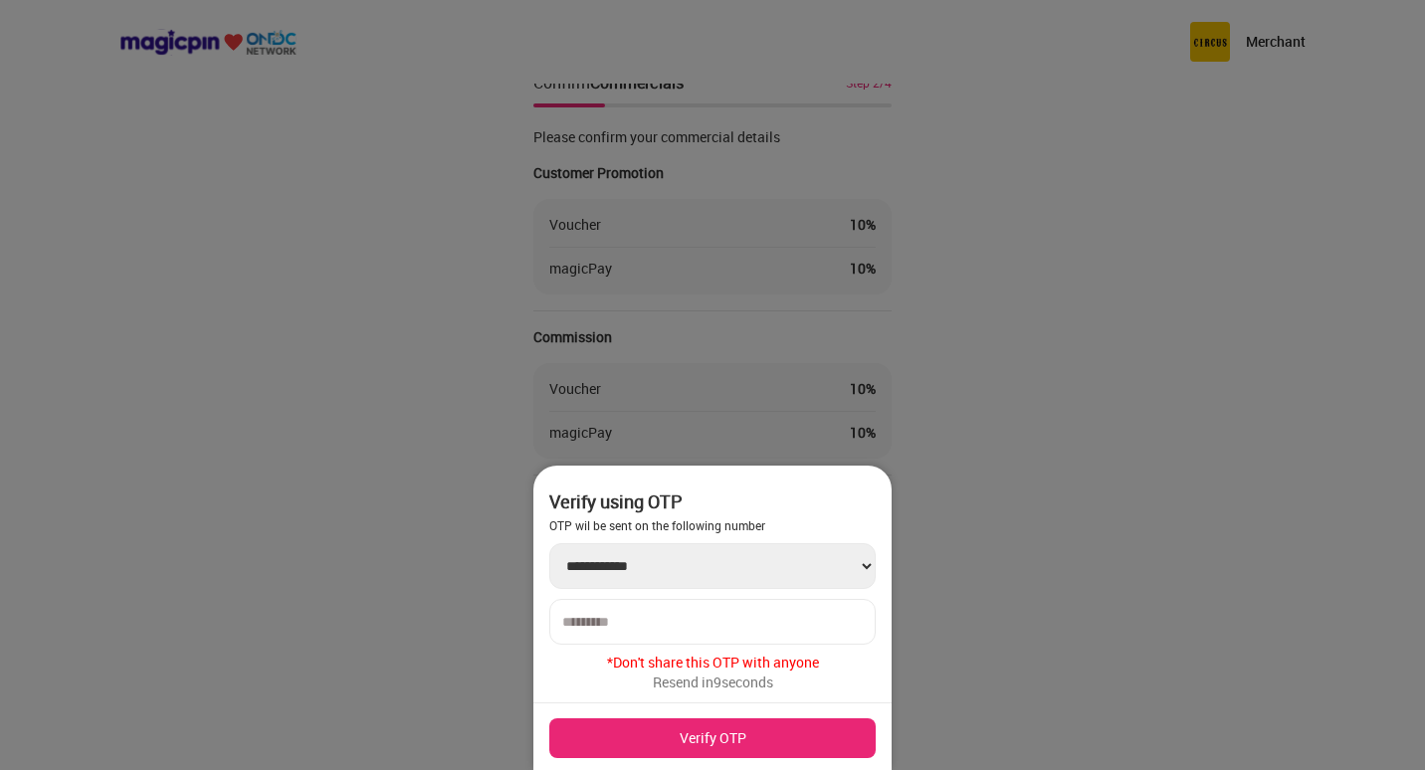
scroll to position [0, 0]
click at [669, 558] on select "**********" at bounding box center [712, 566] width 326 height 46
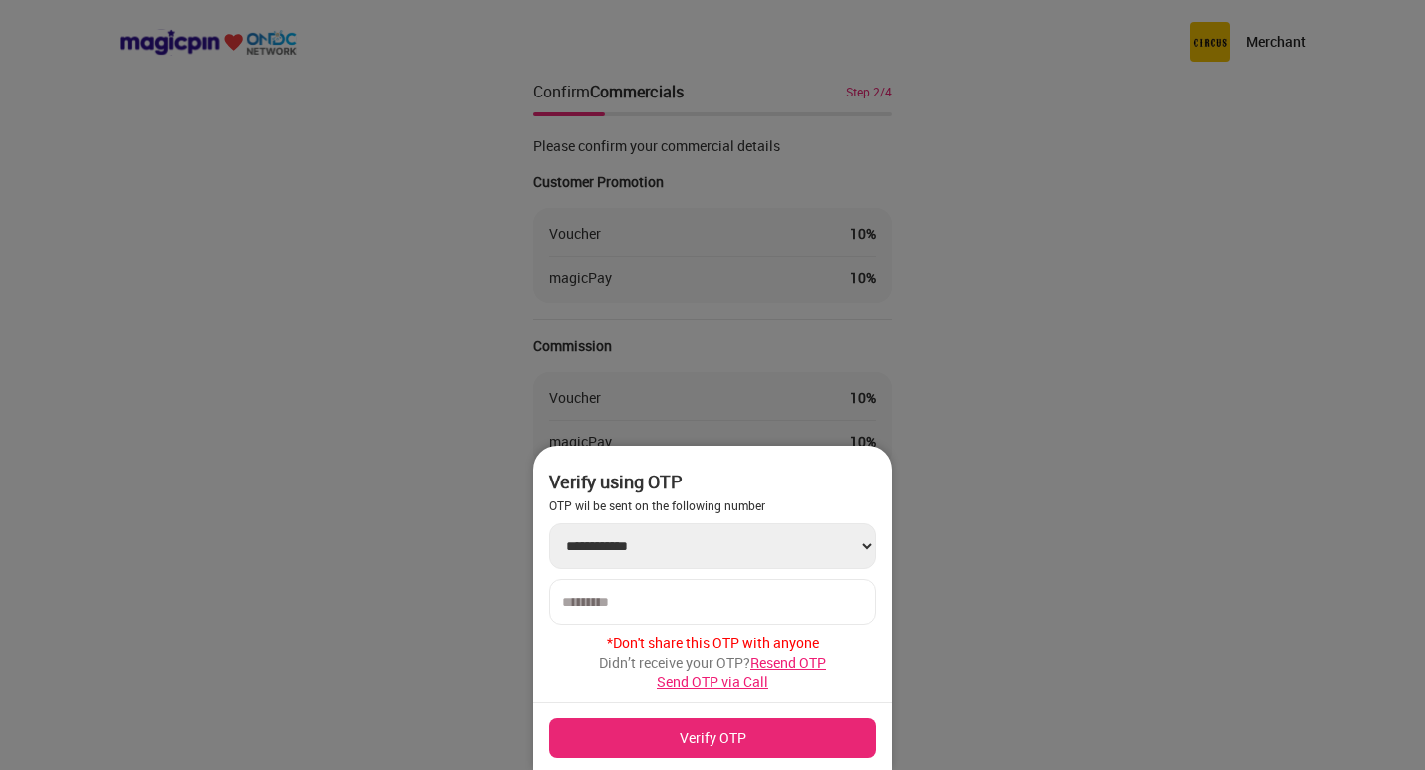
click at [730, 687] on span "Send OTP via Call" at bounding box center [712, 682] width 111 height 19
click at [644, 599] on input "number" at bounding box center [712, 602] width 301 height 16
drag, startPoint x: 592, startPoint y: 607, endPoint x: 694, endPoint y: 608, distance: 101.5
click at [693, 608] on input "******" at bounding box center [712, 602] width 301 height 16
type input "******"
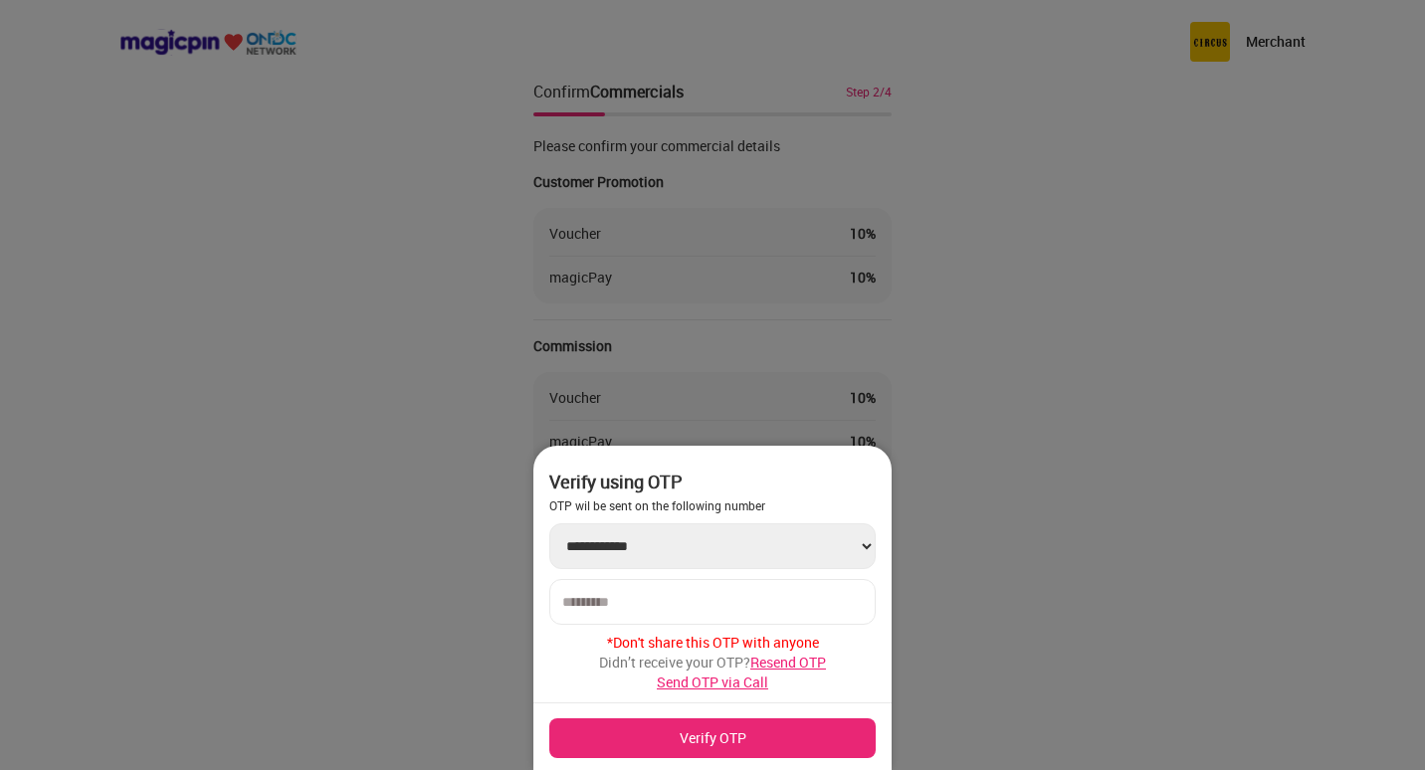
click at [699, 744] on button "Verify OTP" at bounding box center [712, 739] width 326 height 40
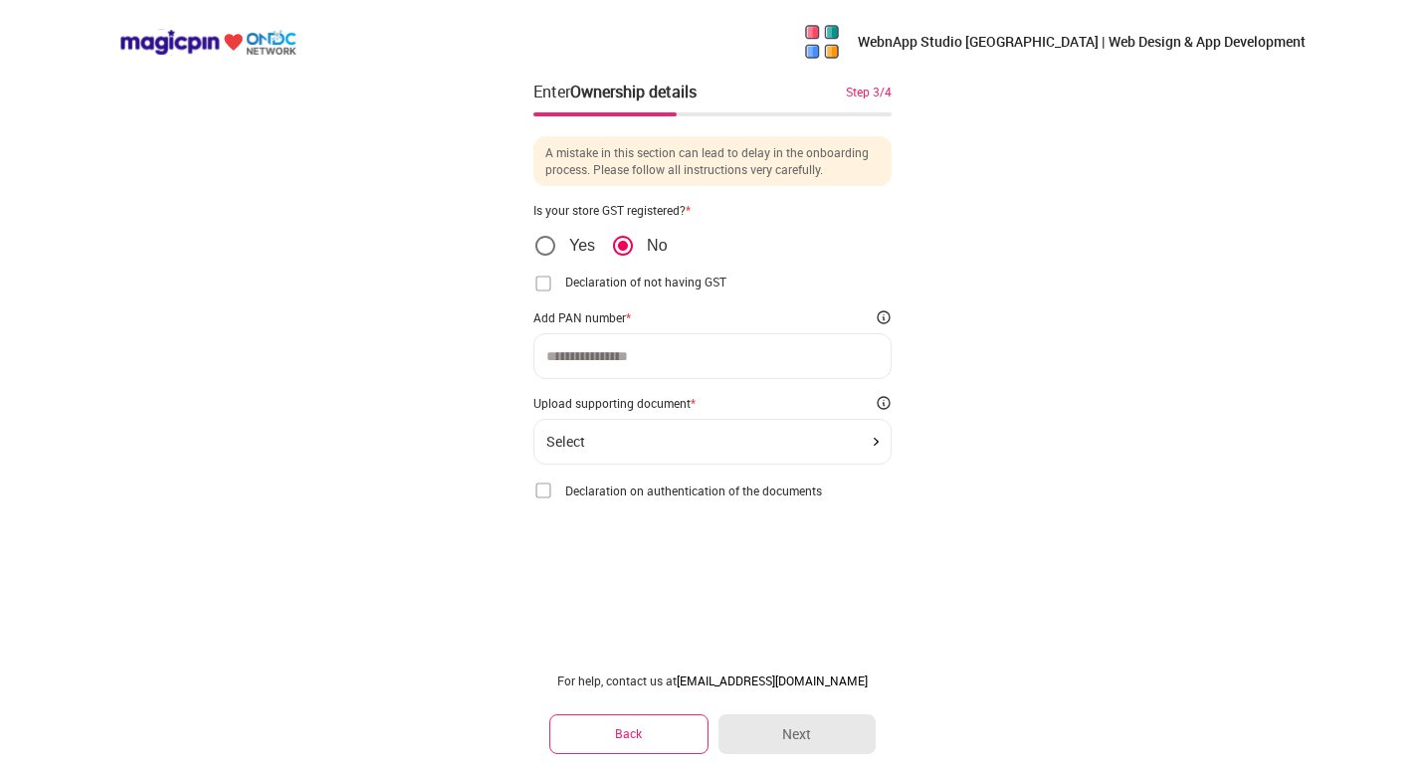
click at [630, 346] on div at bounding box center [712, 356] width 358 height 46
click at [604, 445] on div "Select" at bounding box center [712, 442] width 332 height 16
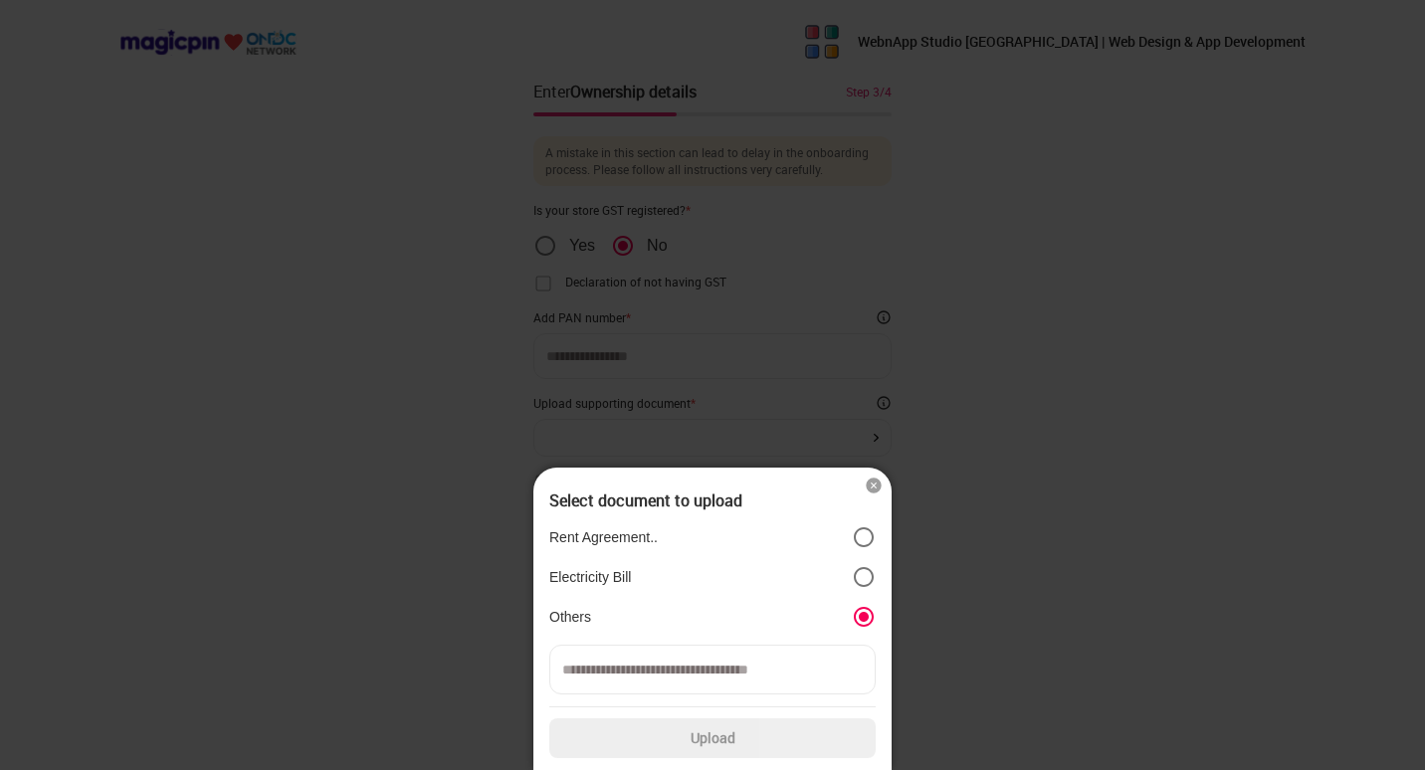
click at [706, 563] on div "Rent Agreement.. Electricity Bill Others" at bounding box center [712, 577] width 326 height 119
click at [706, 575] on label "Electricity Bill" at bounding box center [712, 577] width 326 height 24
click at [875, 485] on img at bounding box center [874, 486] width 20 height 20
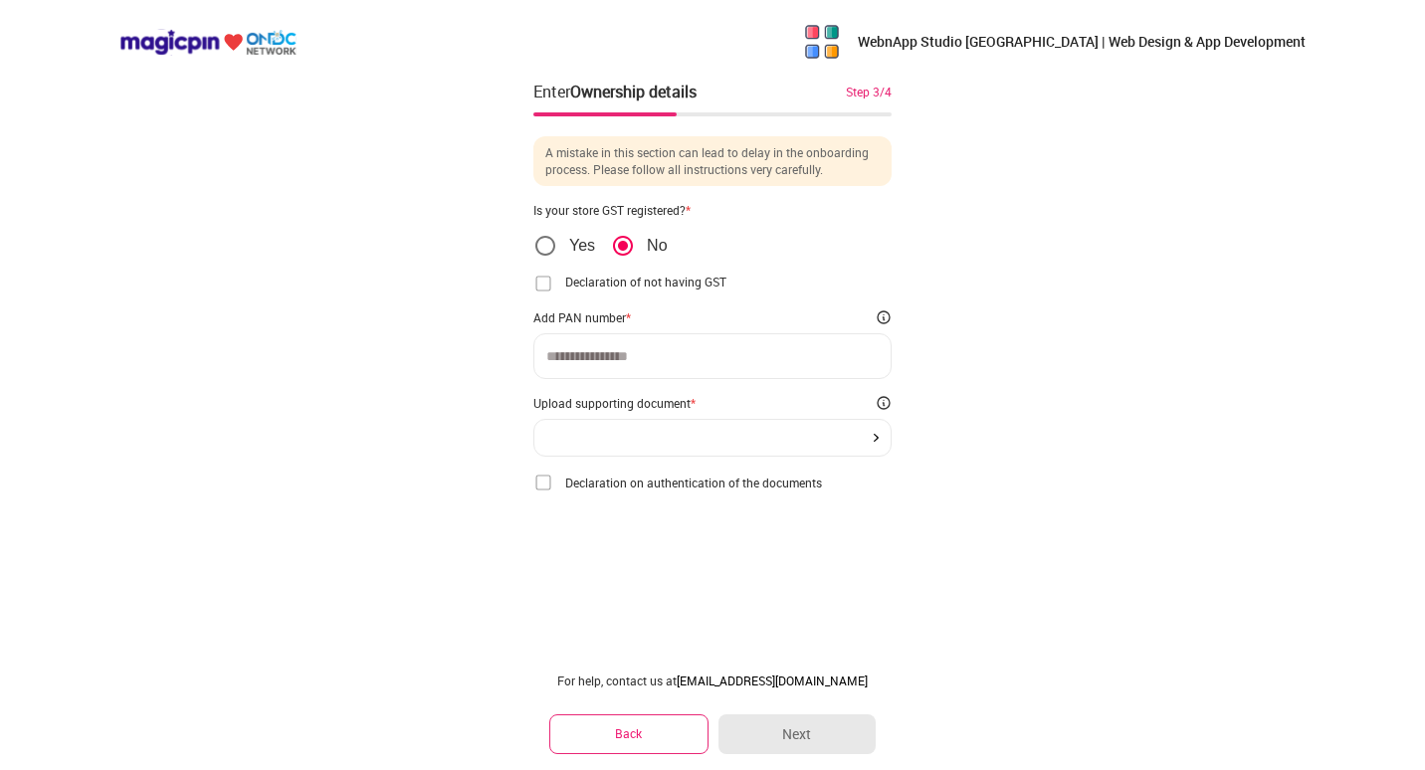
click at [546, 483] on img at bounding box center [543, 483] width 20 height 20
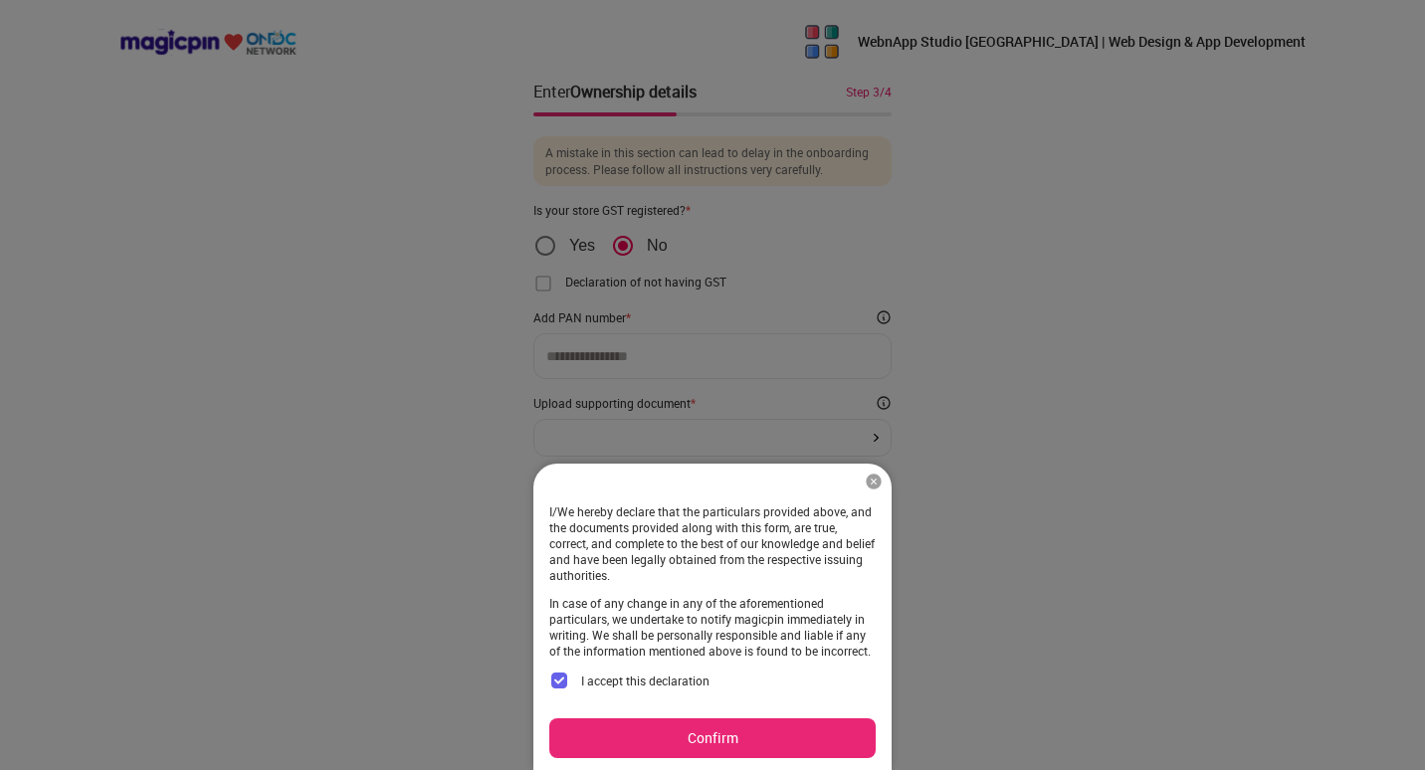
click at [676, 745] on button "Confirm" at bounding box center [712, 739] width 326 height 40
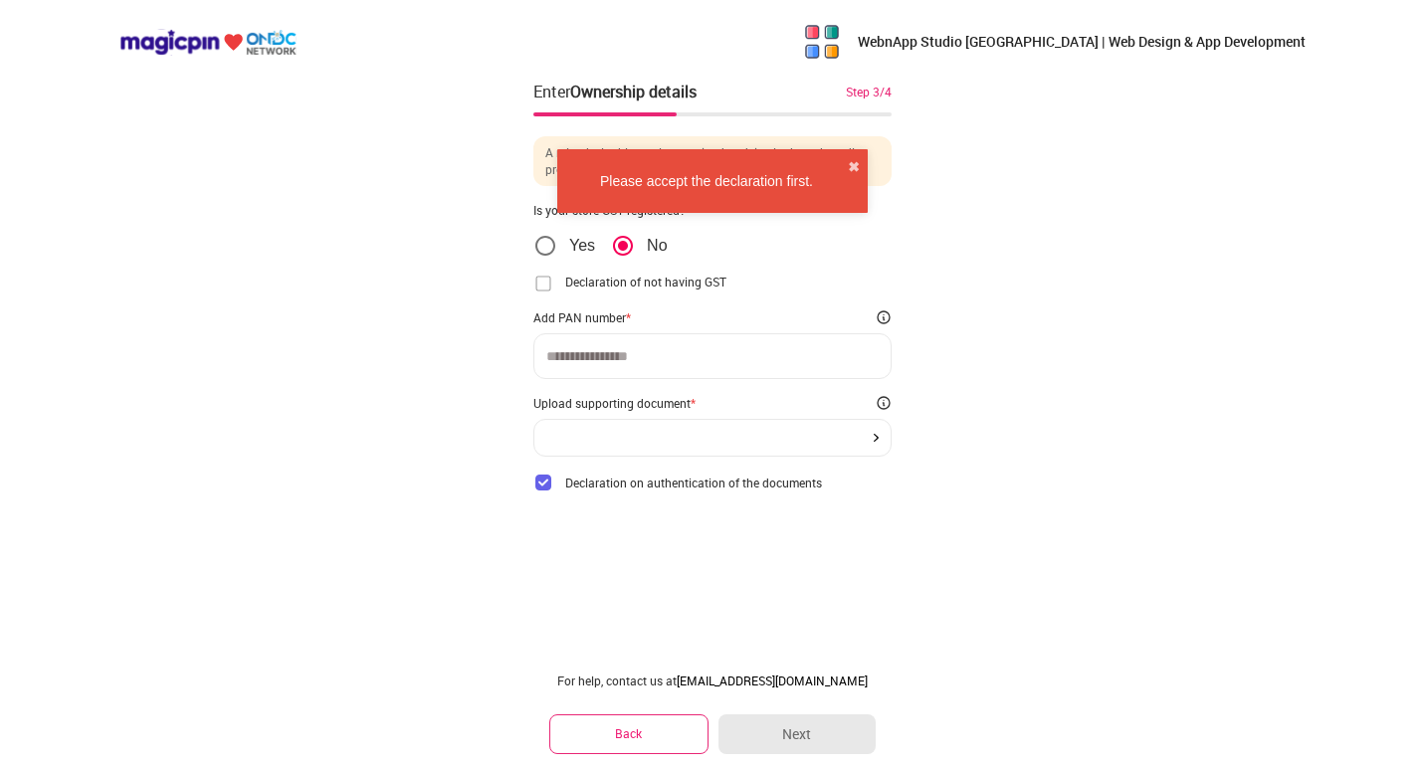
click at [632, 359] on input at bounding box center [712, 356] width 332 height 16
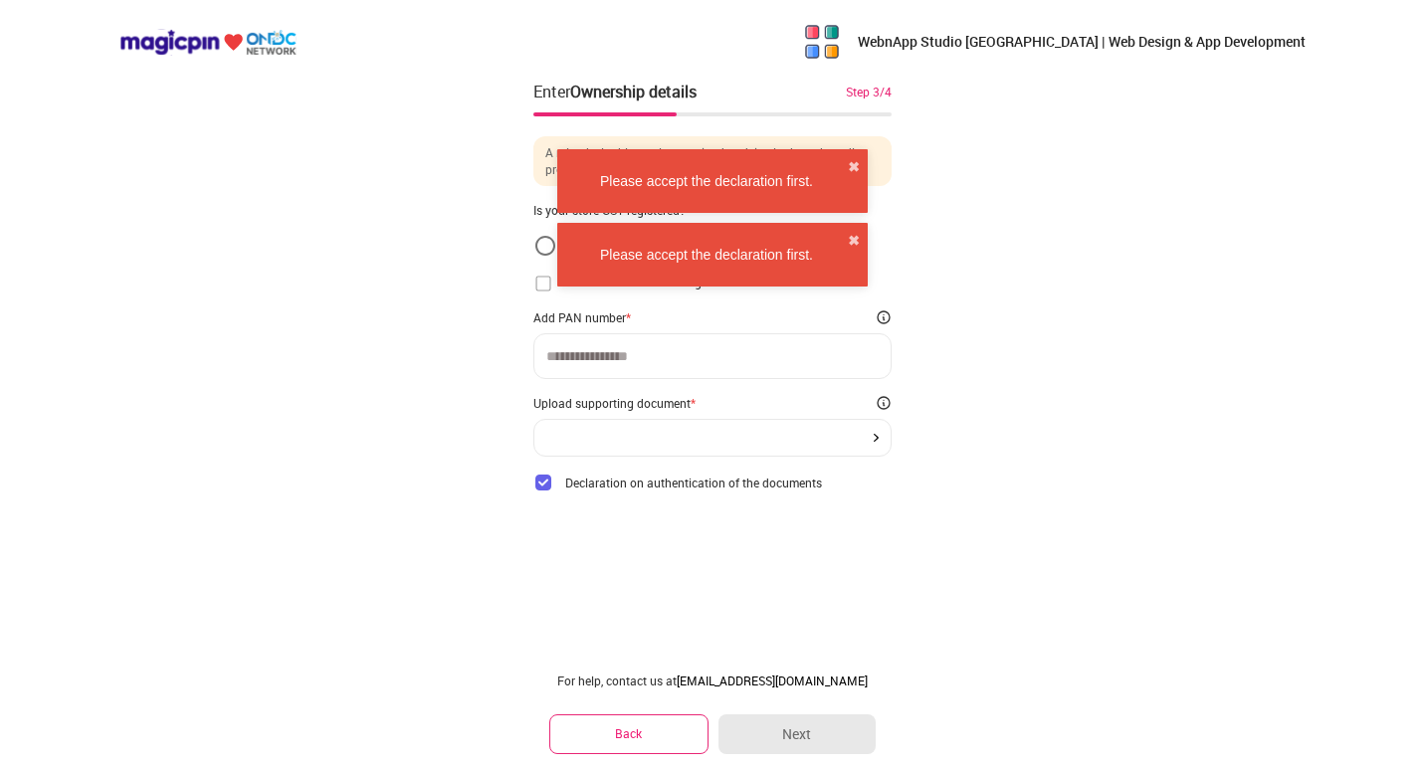
click at [632, 359] on input at bounding box center [712, 356] width 332 height 16
click at [856, 232] on button "✖" at bounding box center [854, 241] width 12 height 20
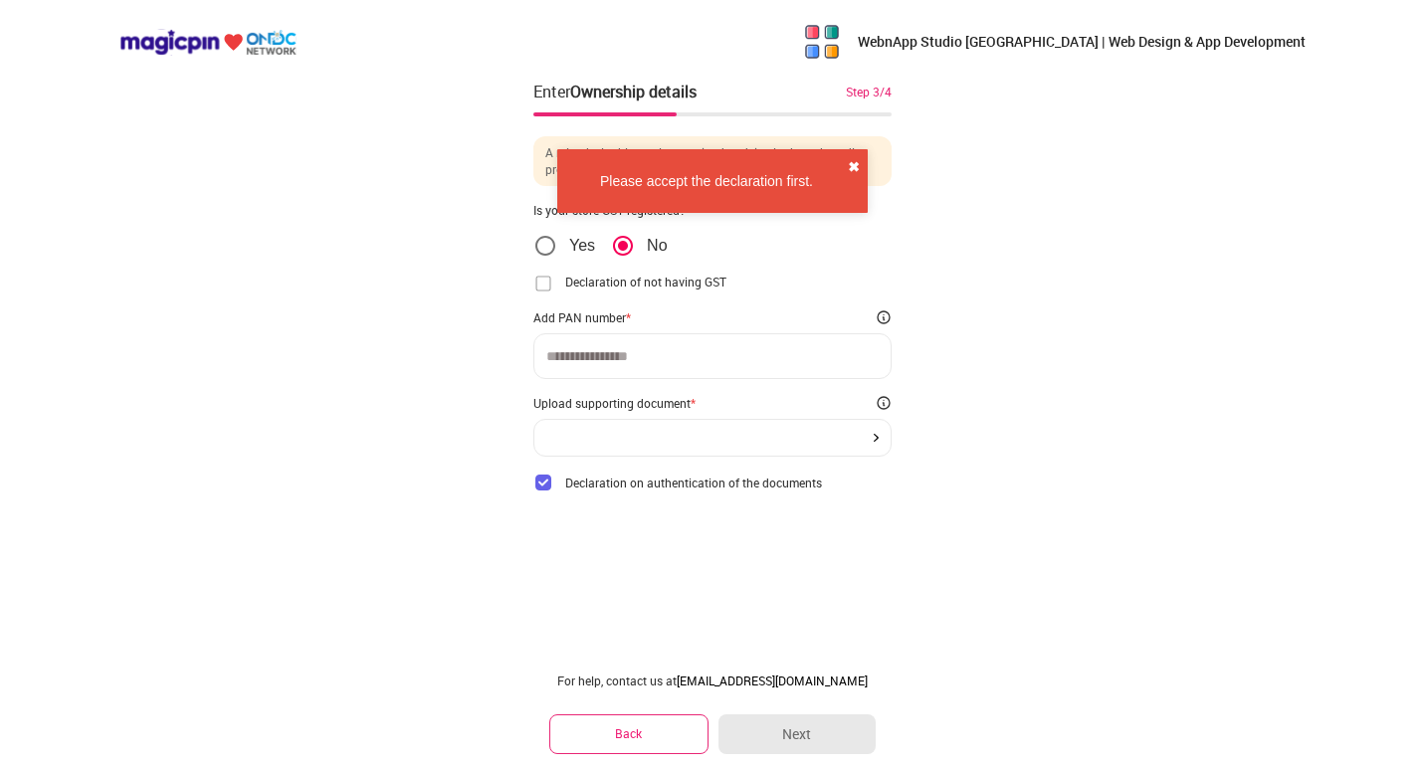
click at [858, 169] on button "✖" at bounding box center [854, 167] width 12 height 20
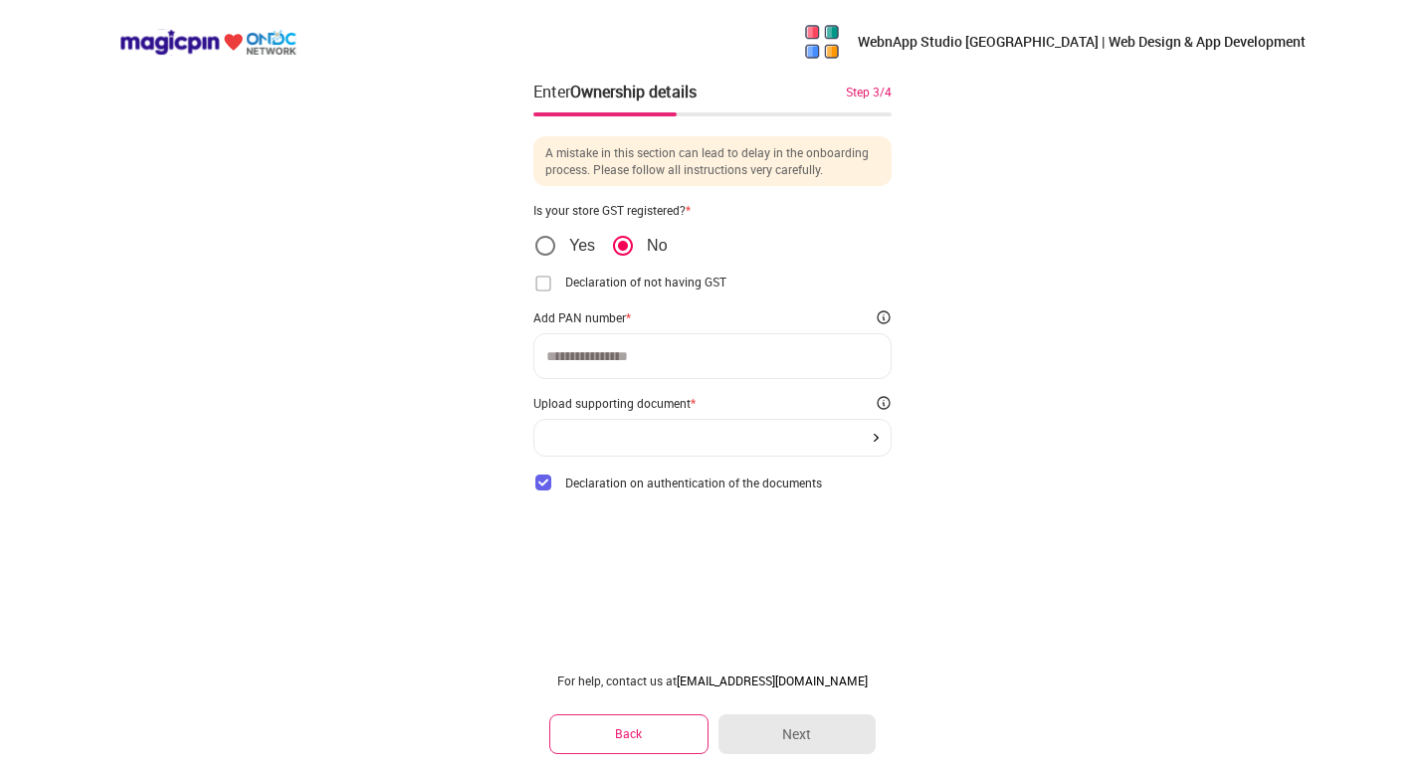
click at [647, 360] on input at bounding box center [712, 356] width 332 height 16
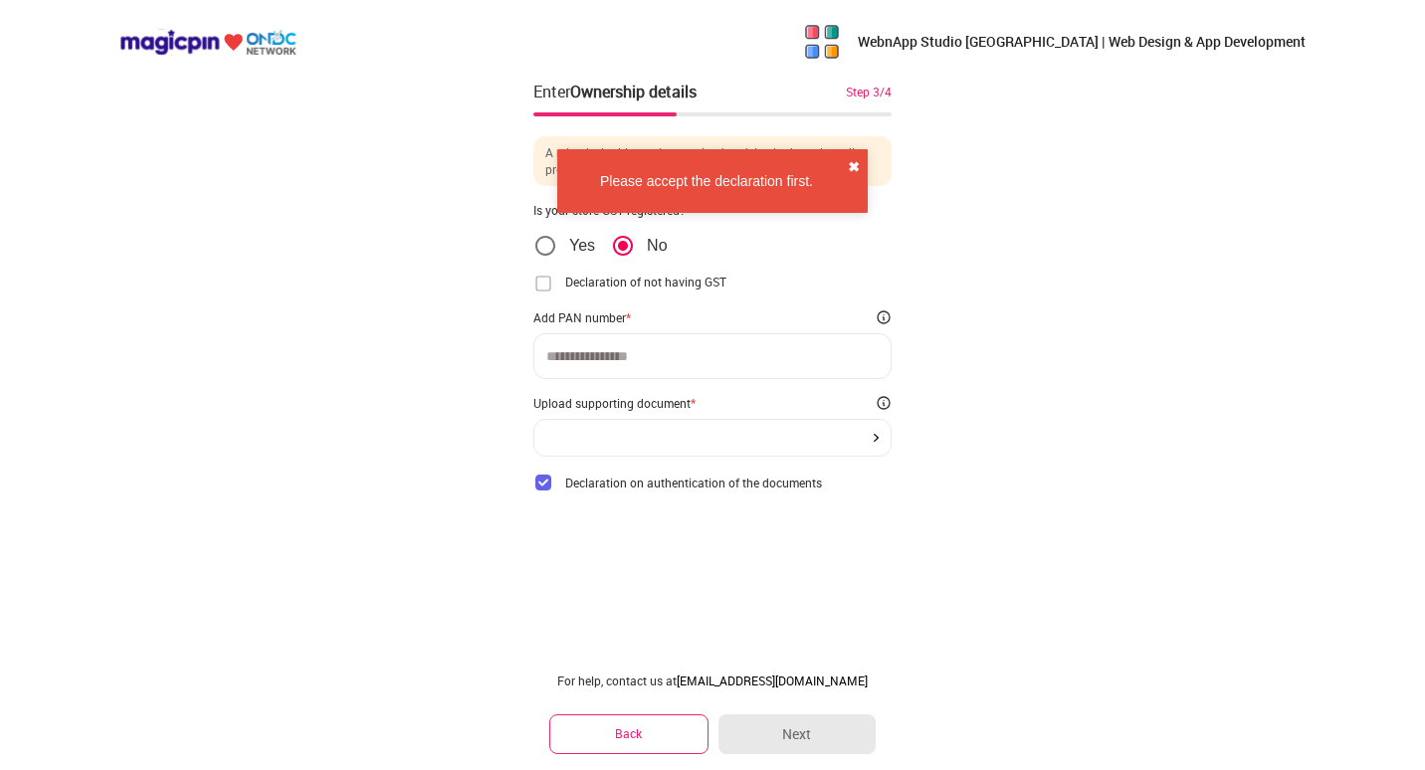
click at [856, 160] on button "✖" at bounding box center [854, 167] width 12 height 20
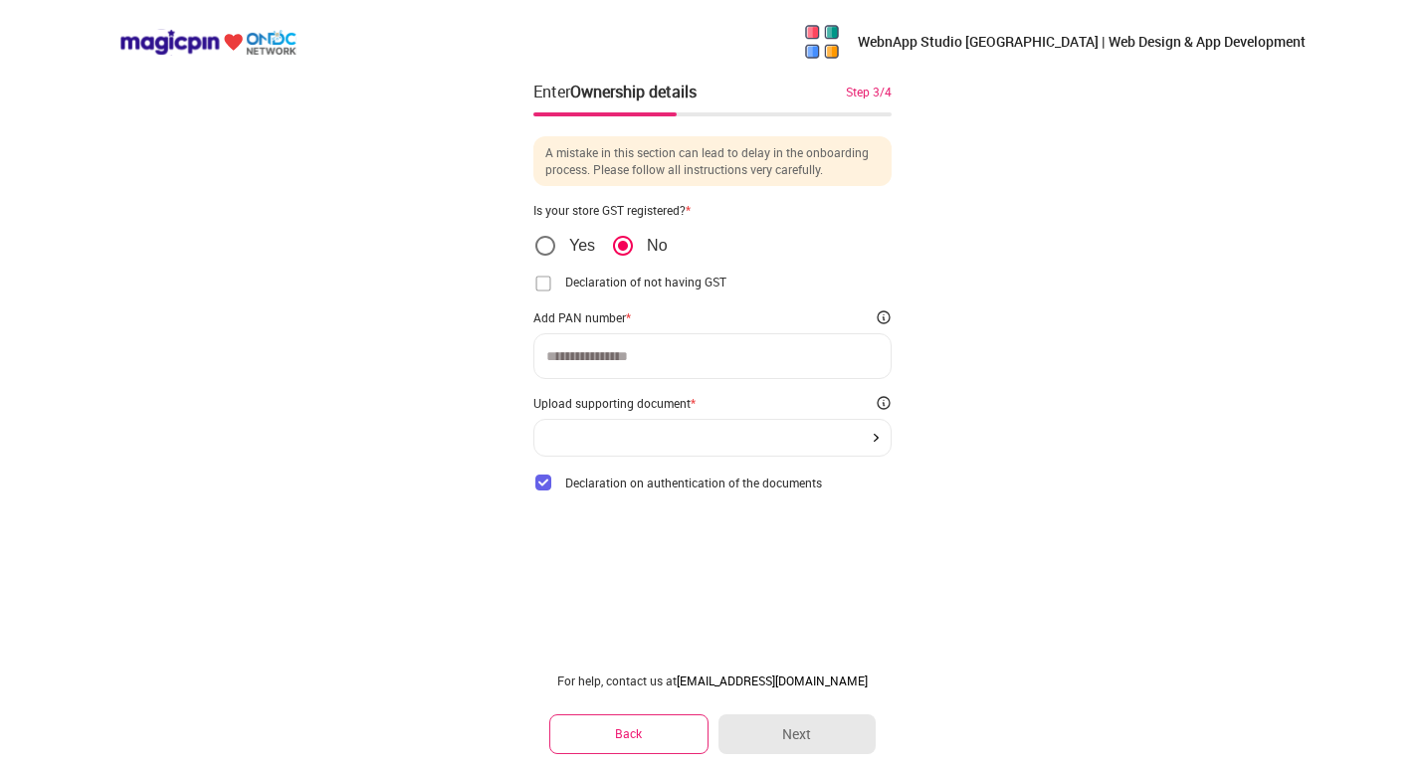
click at [604, 345] on div at bounding box center [712, 356] width 358 height 46
click at [545, 286] on img at bounding box center [543, 284] width 20 height 20
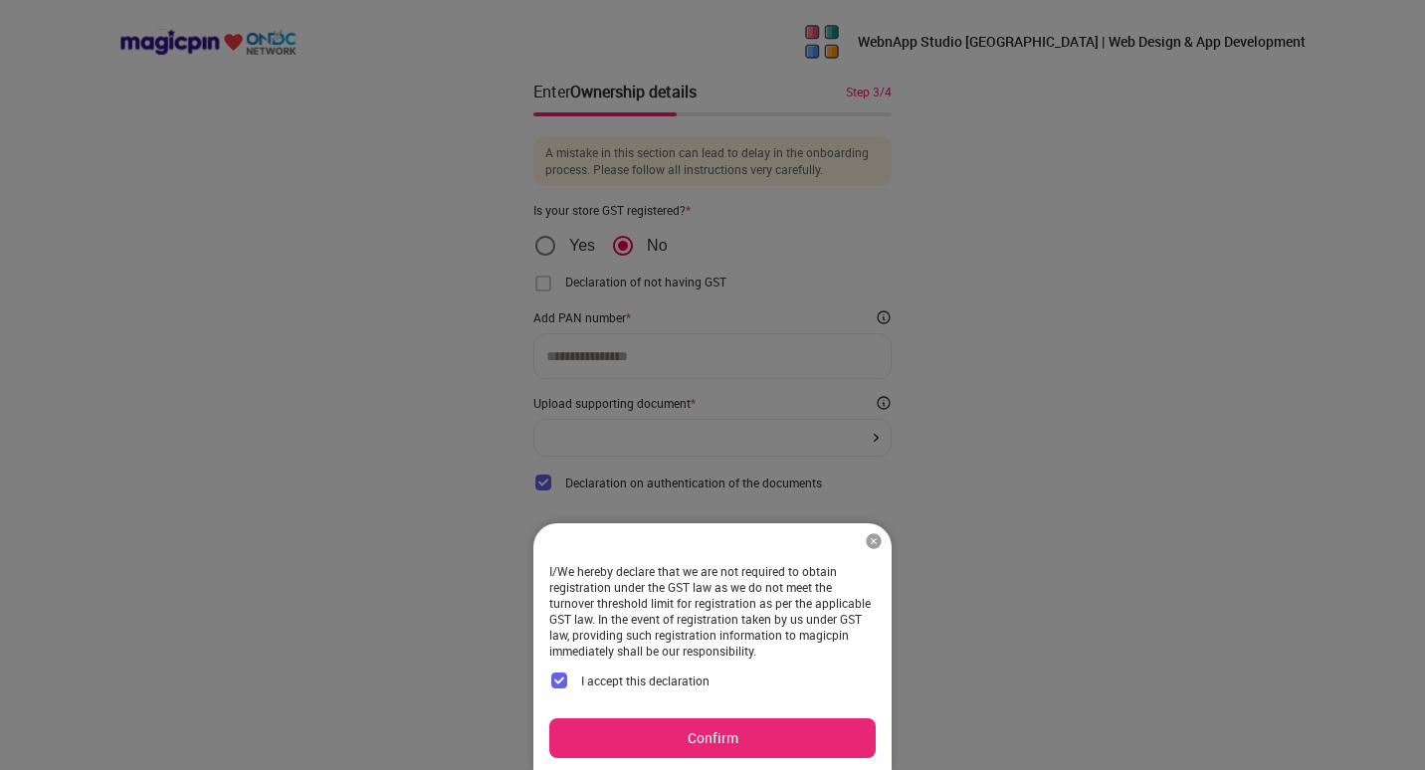
click at [705, 740] on button "Confirm" at bounding box center [712, 739] width 326 height 40
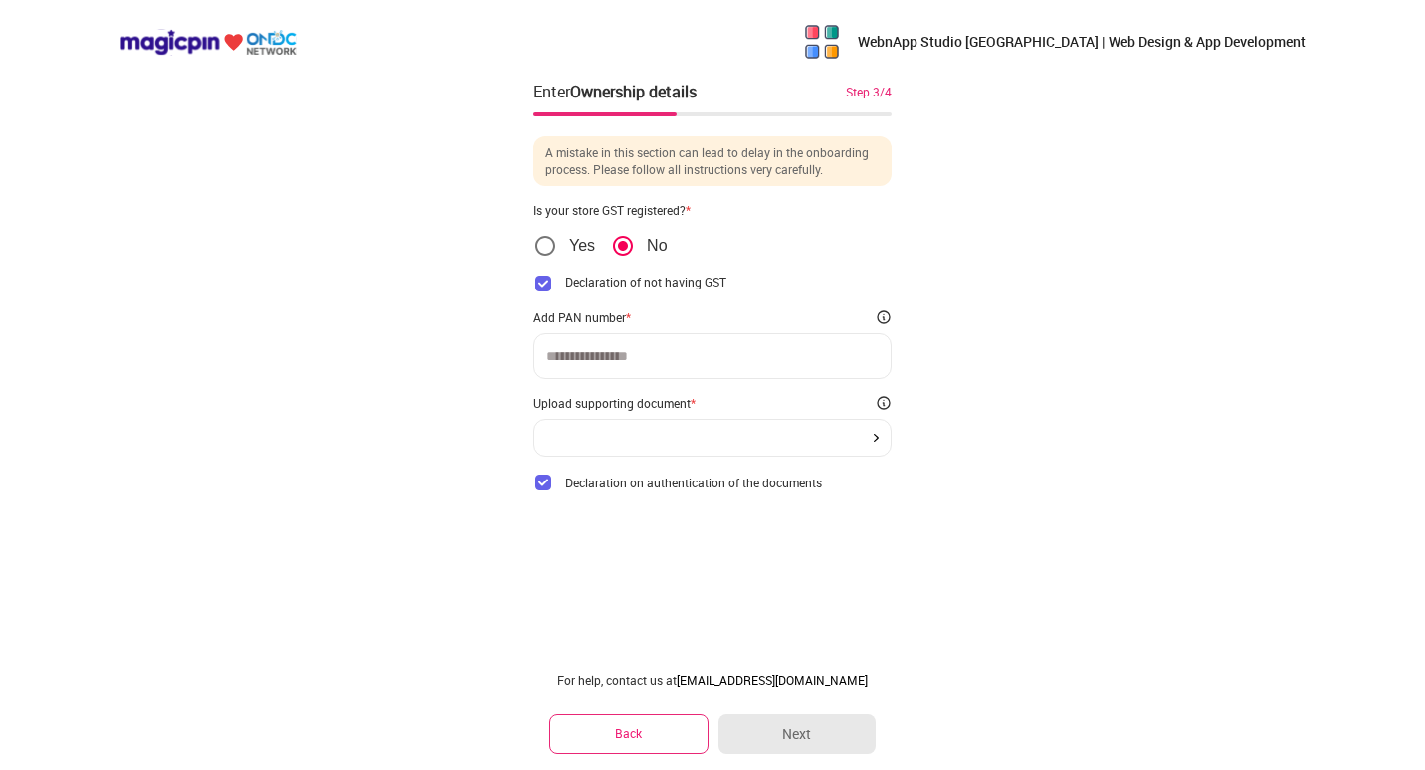
click at [645, 361] on input at bounding box center [712, 356] width 332 height 16
type input "**********"
click at [980, 452] on div "**********" at bounding box center [712, 385] width 1425 height 770
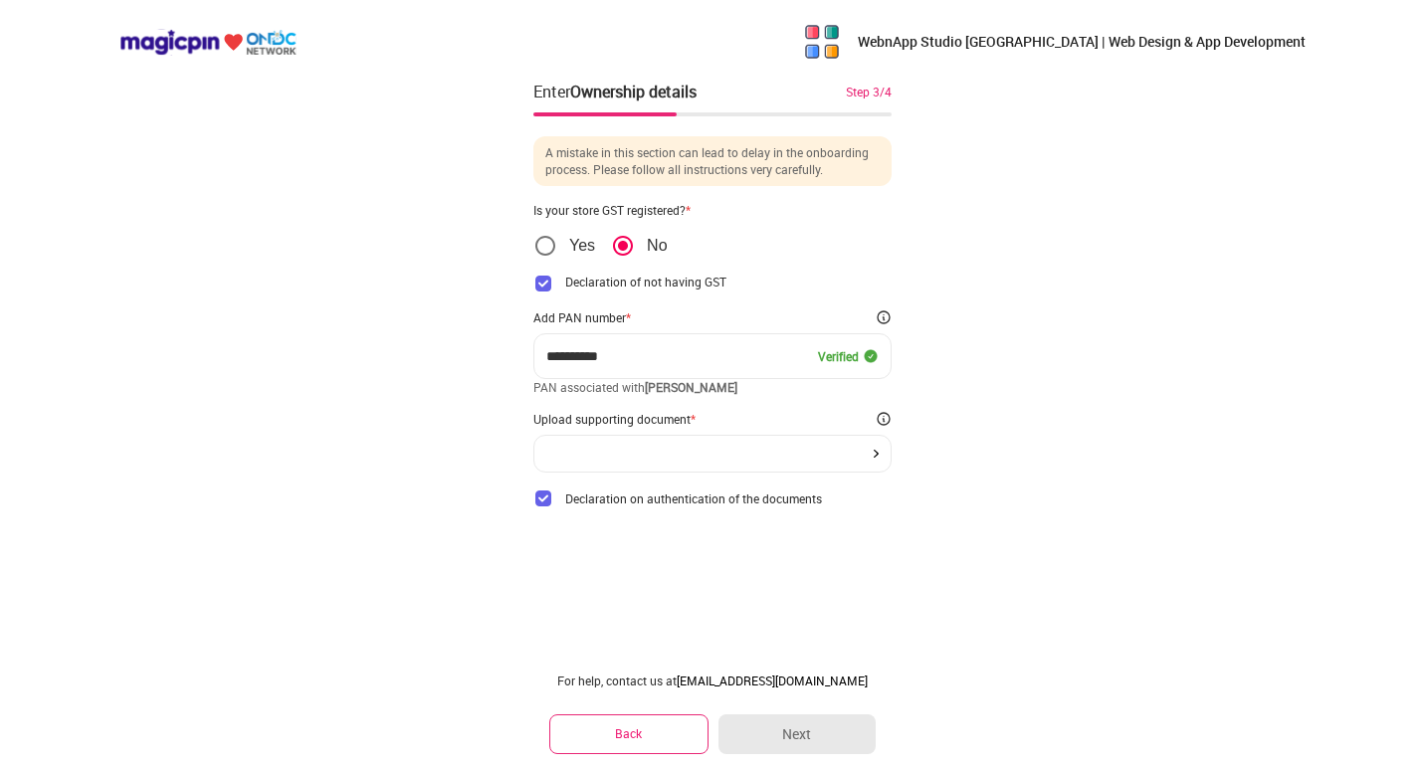
click at [630, 457] on div at bounding box center [712, 454] width 332 height 8
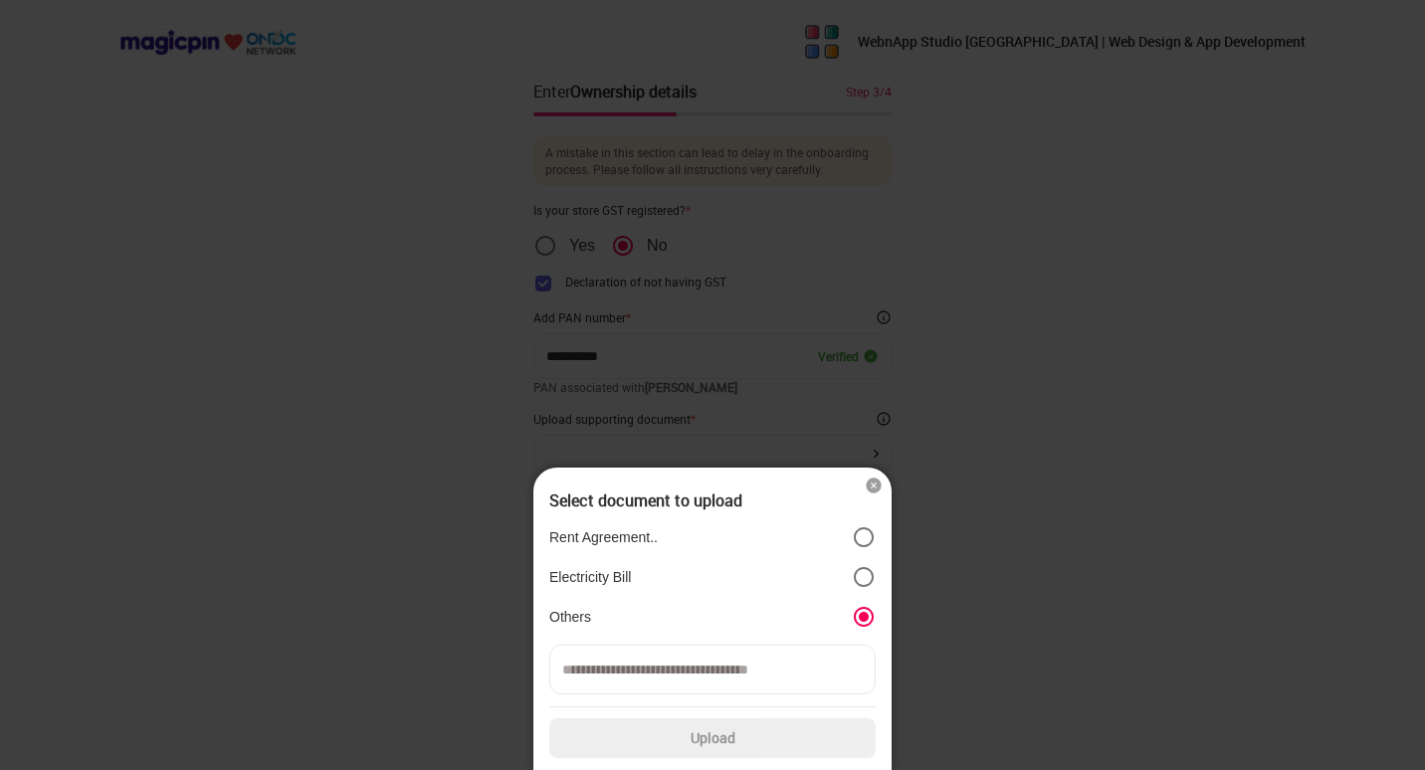
click at [871, 487] on img at bounding box center [874, 486] width 20 height 20
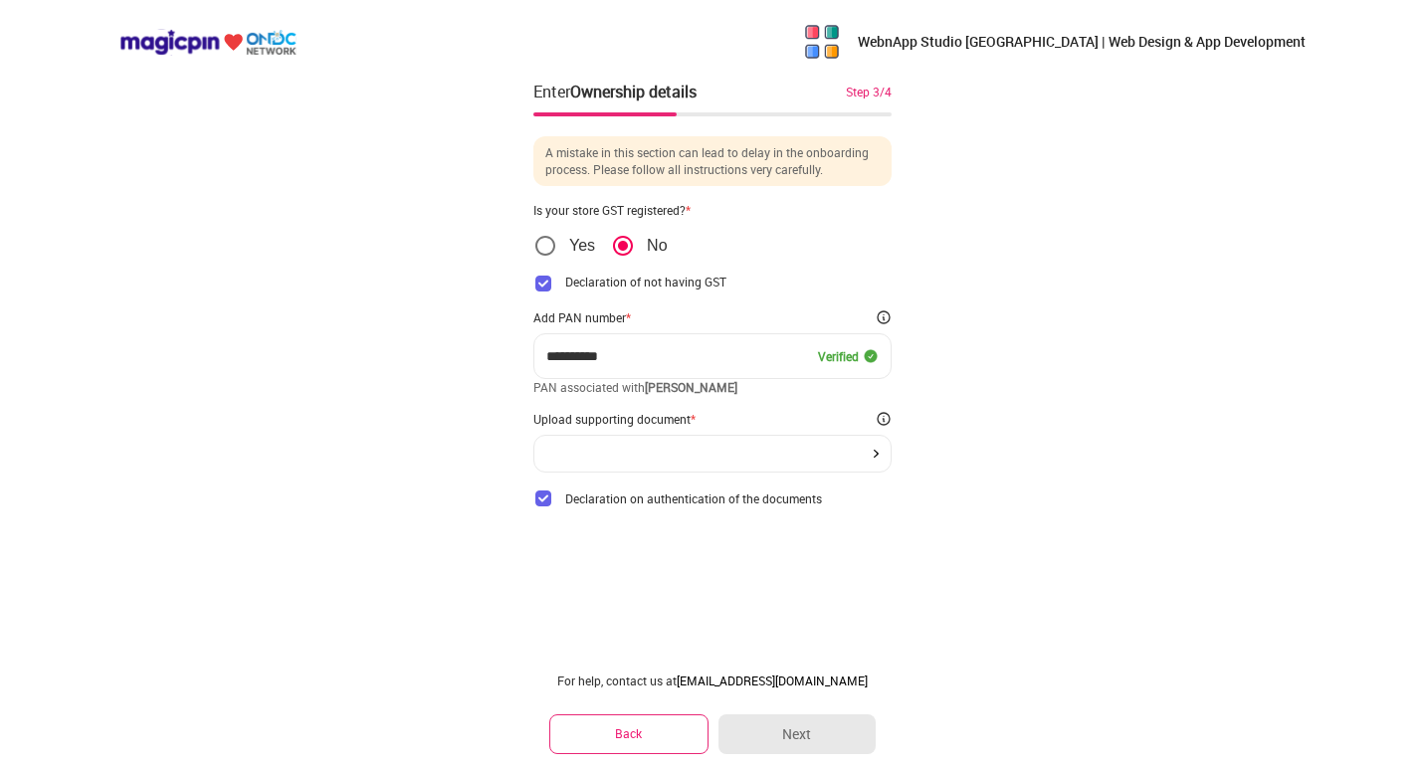
click at [650, 452] on div at bounding box center [712, 454] width 332 height 8
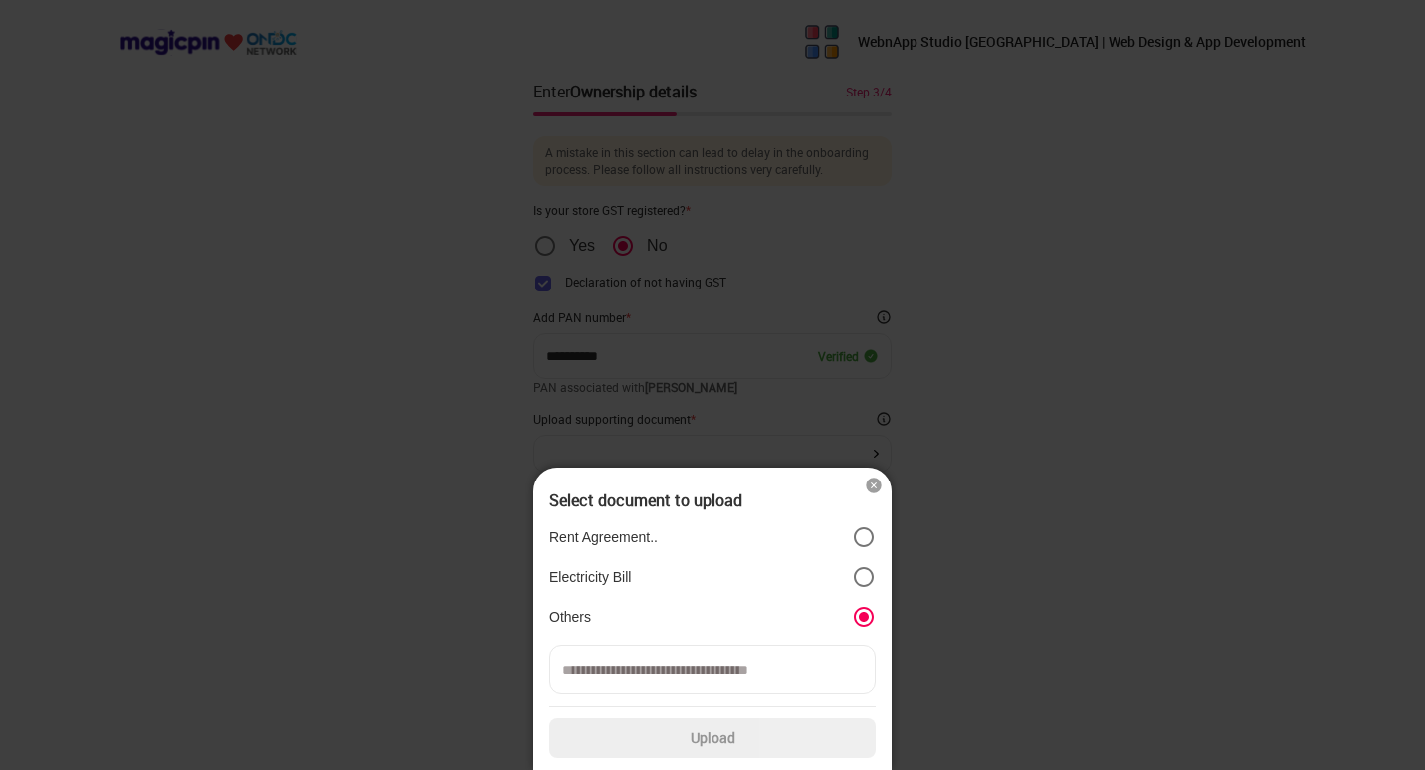
click at [669, 658] on input at bounding box center [712, 670] width 326 height 50
click at [874, 487] on img at bounding box center [874, 486] width 20 height 20
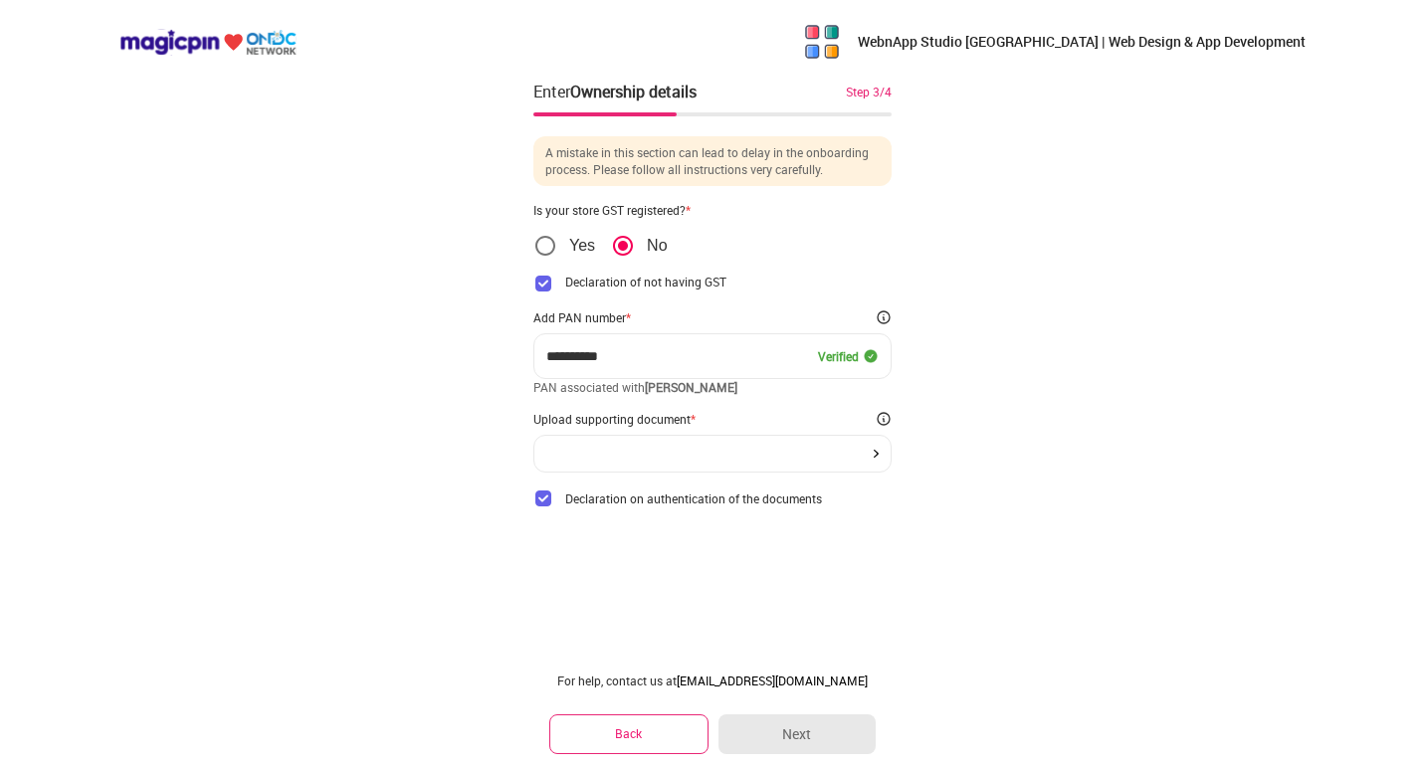
click at [720, 447] on div at bounding box center [712, 454] width 358 height 38
click at [875, 455] on img at bounding box center [876, 454] width 5 height 8
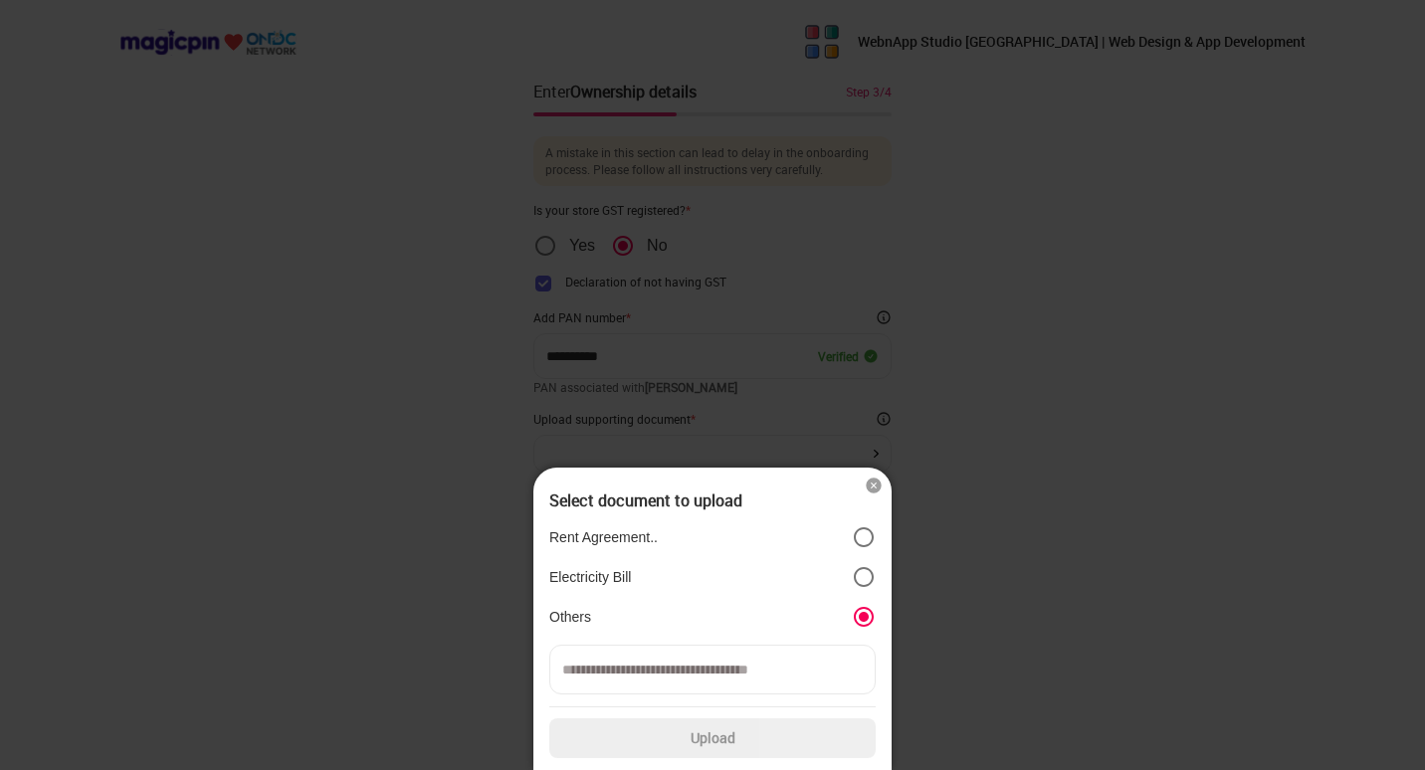
click at [597, 606] on label "Others" at bounding box center [712, 617] width 326 height 24
click at [722, 673] on input at bounding box center [712, 670] width 326 height 50
click at [874, 487] on img at bounding box center [874, 486] width 20 height 20
